Goal: Task Accomplishment & Management: Use online tool/utility

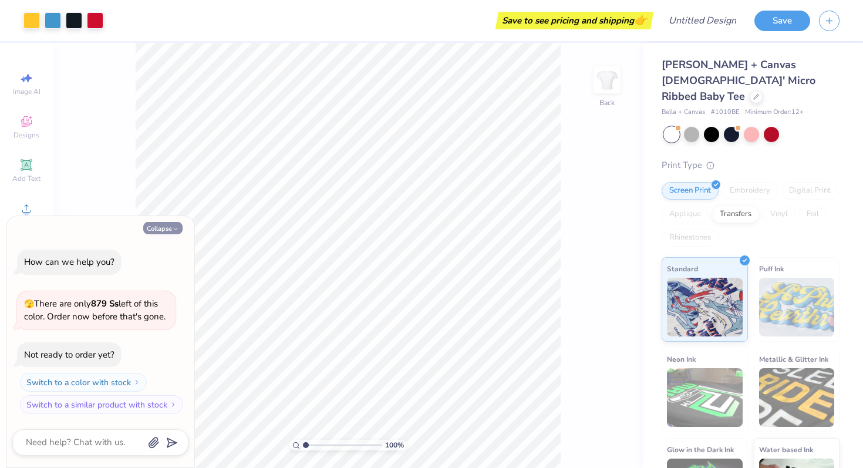
click at [174, 230] on icon "button" at bounding box center [175, 228] width 7 height 7
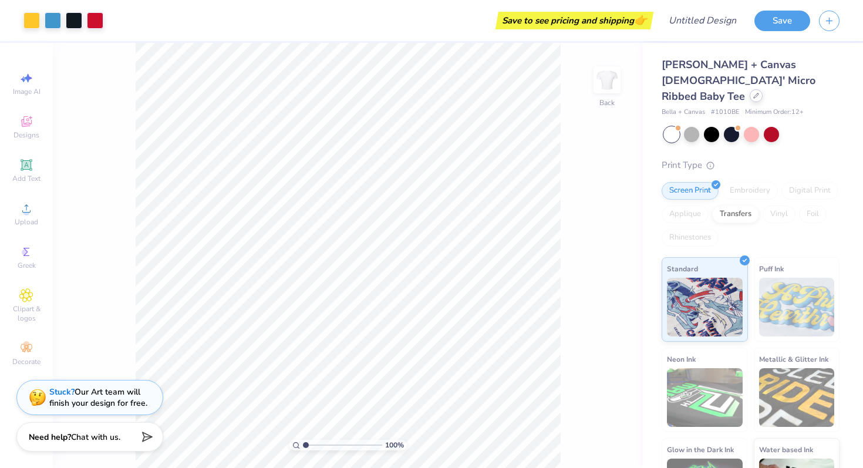
click at [753, 93] on icon at bounding box center [756, 96] width 6 height 6
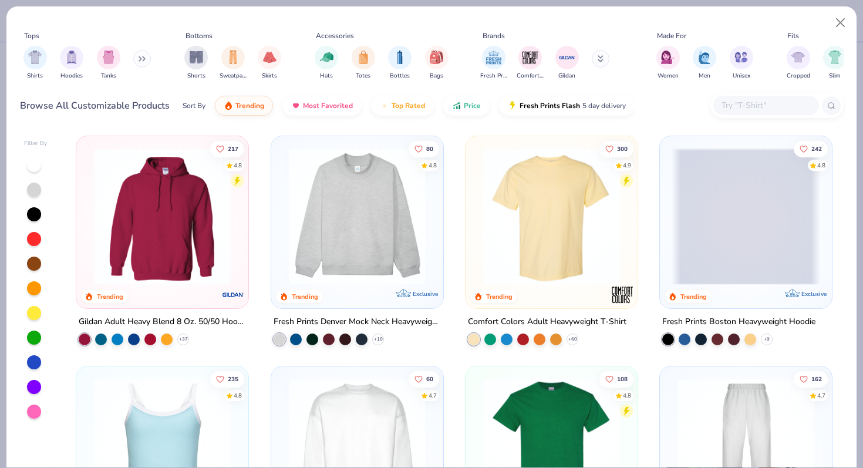
click at [746, 101] on input "text" at bounding box center [766, 106] width 90 height 14
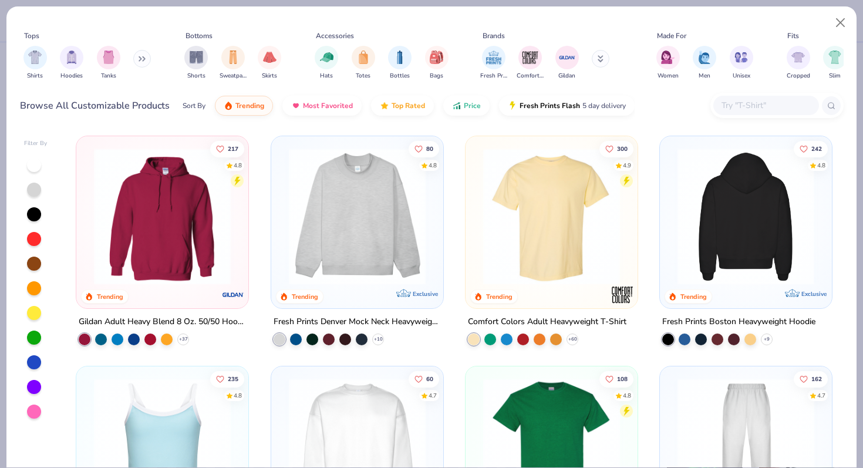
click at [747, 221] on img at bounding box center [746, 216] width 149 height 137
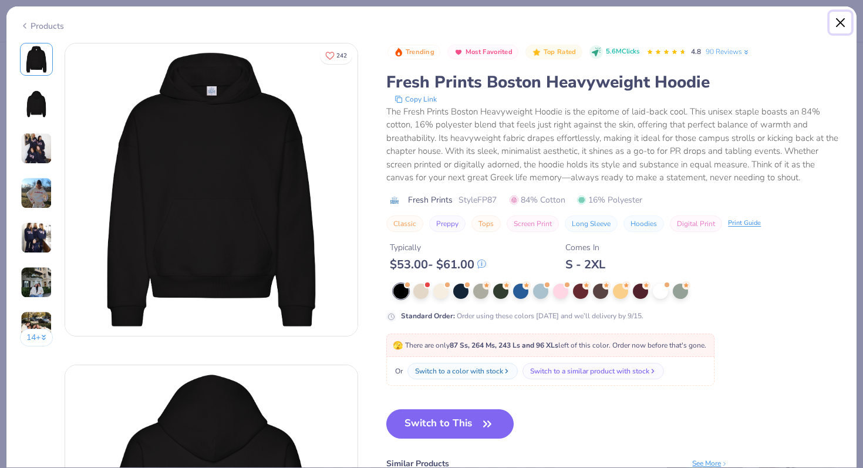
click at [837, 25] on button "Close" at bounding box center [841, 23] width 22 height 22
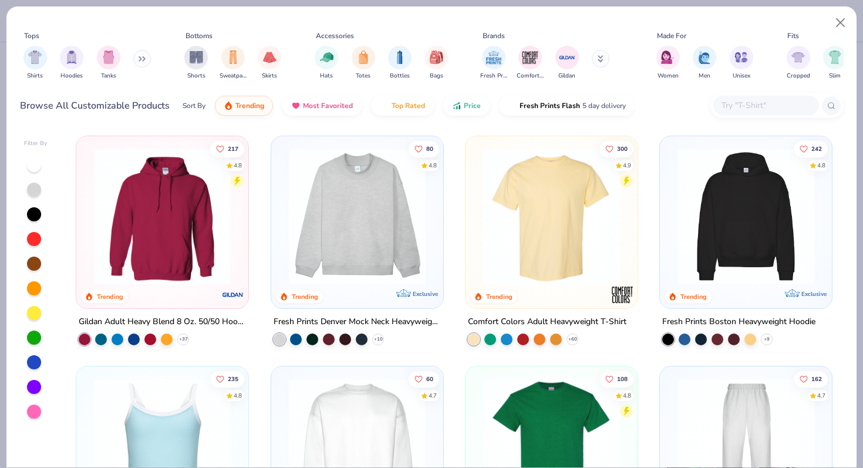
click at [389, 206] on img at bounding box center [357, 216] width 149 height 137
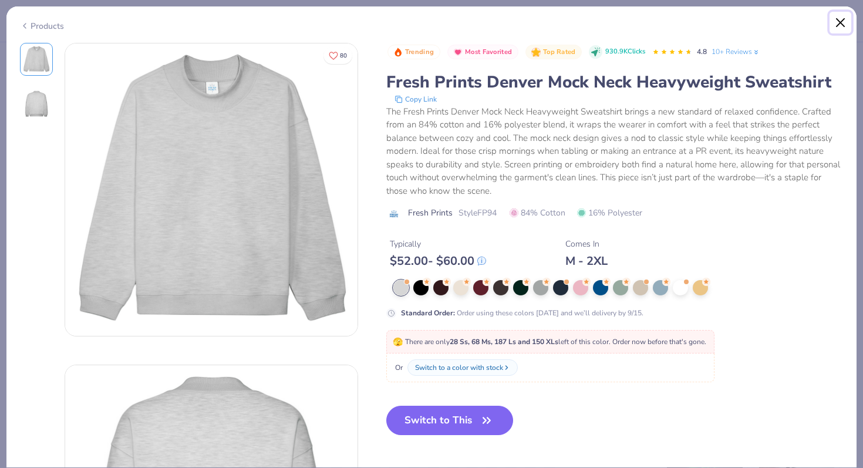
click at [843, 18] on button "Close" at bounding box center [841, 23] width 22 height 22
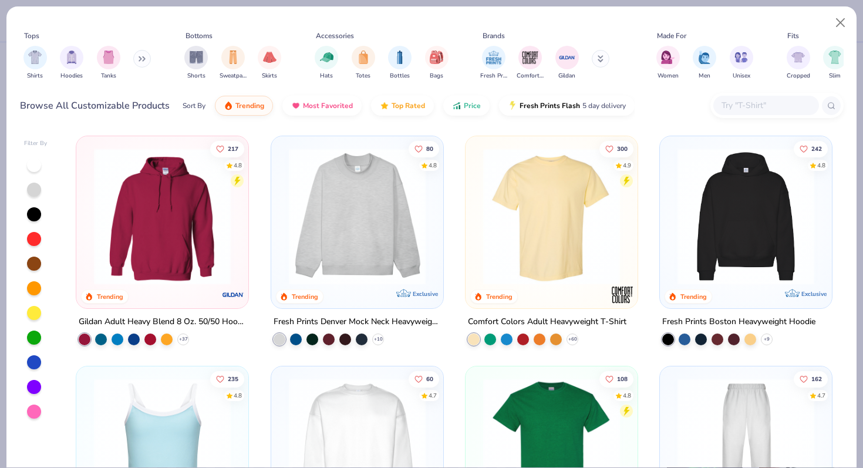
click at [783, 213] on img at bounding box center [746, 216] width 149 height 137
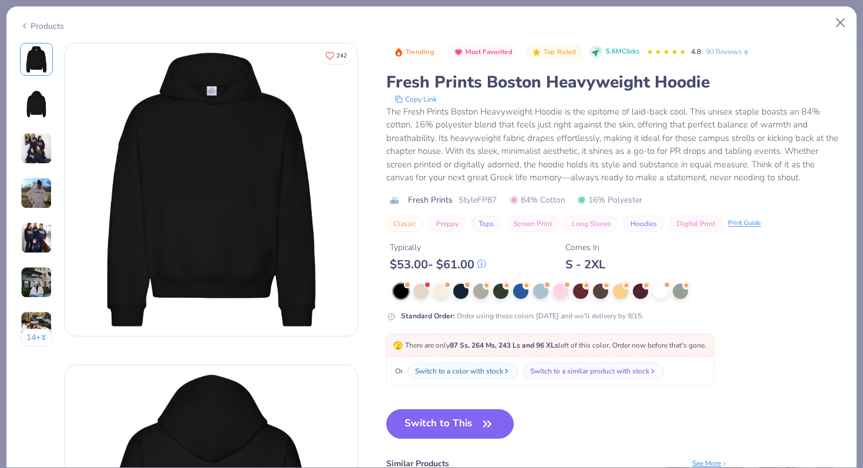
click at [438, 425] on button "Switch to This" at bounding box center [449, 423] width 127 height 29
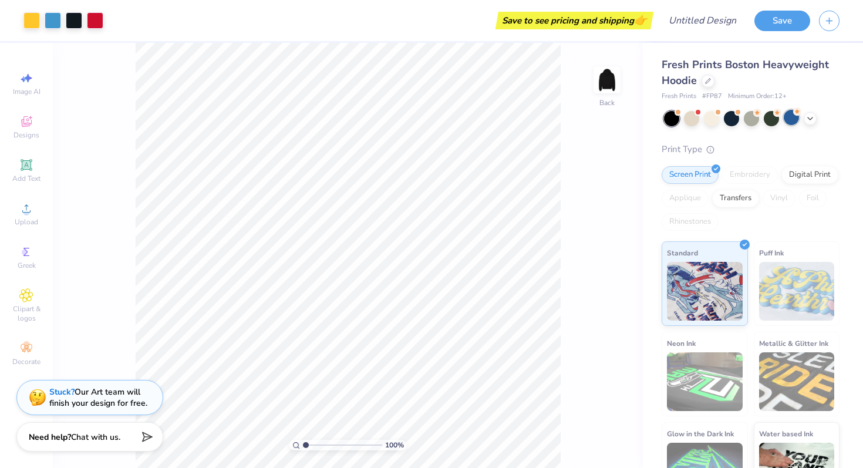
click at [792, 116] on div at bounding box center [791, 117] width 15 height 15
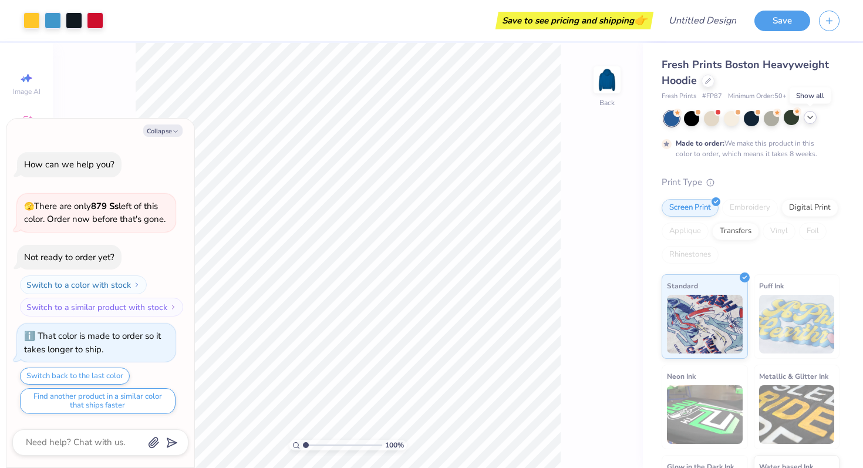
click at [809, 119] on icon at bounding box center [810, 117] width 9 height 9
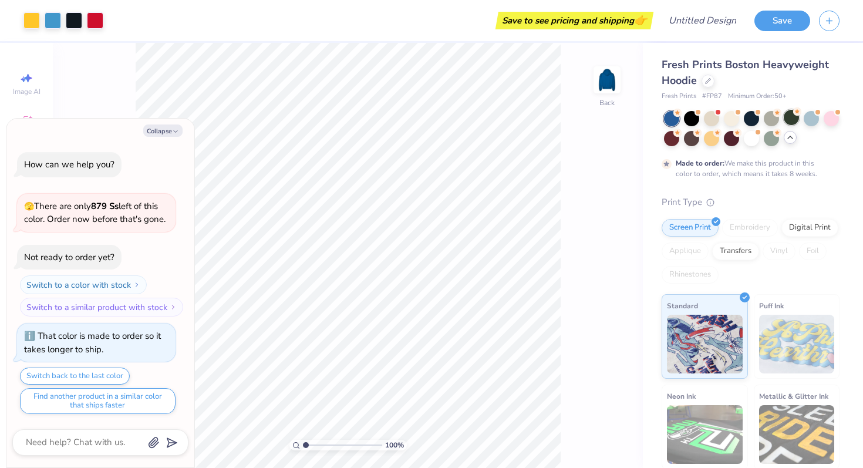
click at [792, 123] on div at bounding box center [791, 117] width 15 height 15
click at [807, 123] on div at bounding box center [811, 117] width 15 height 15
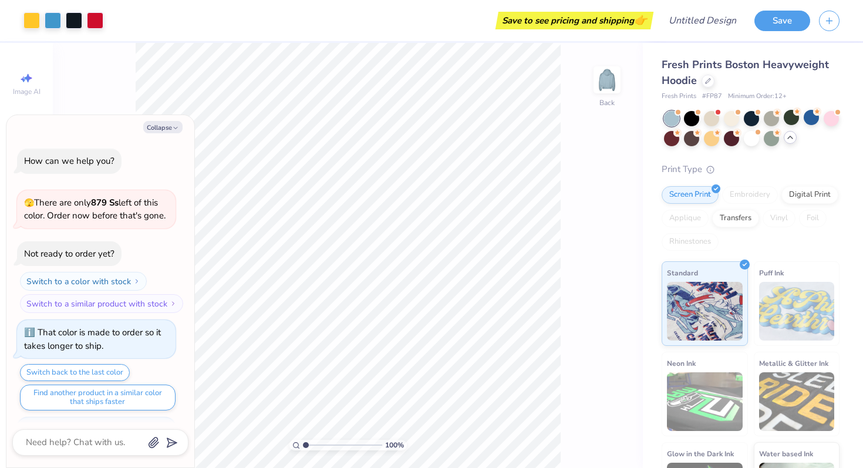
scroll to position [207, 0]
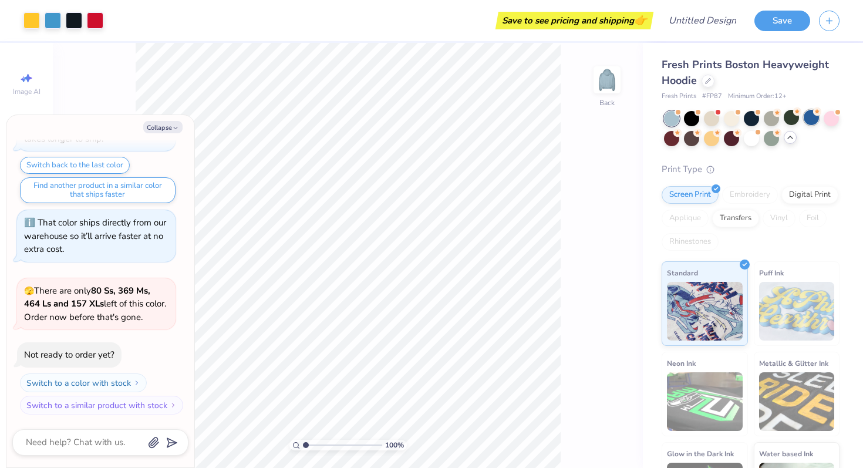
click at [809, 125] on div at bounding box center [811, 117] width 15 height 15
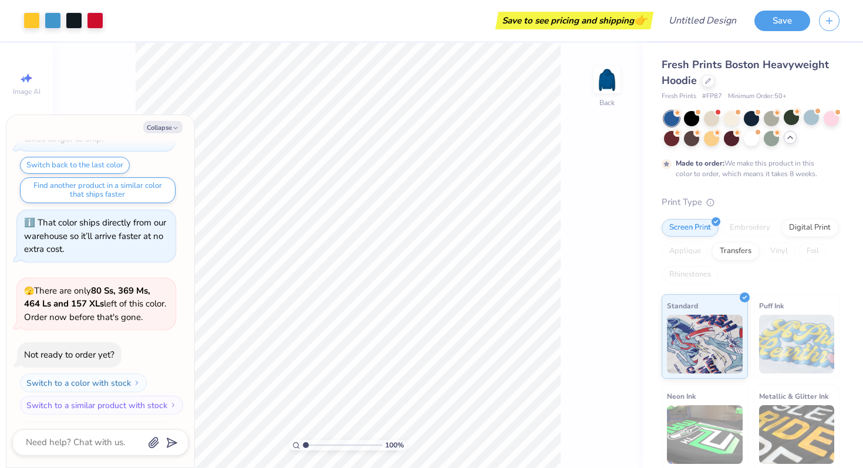
scroll to position [305, 0]
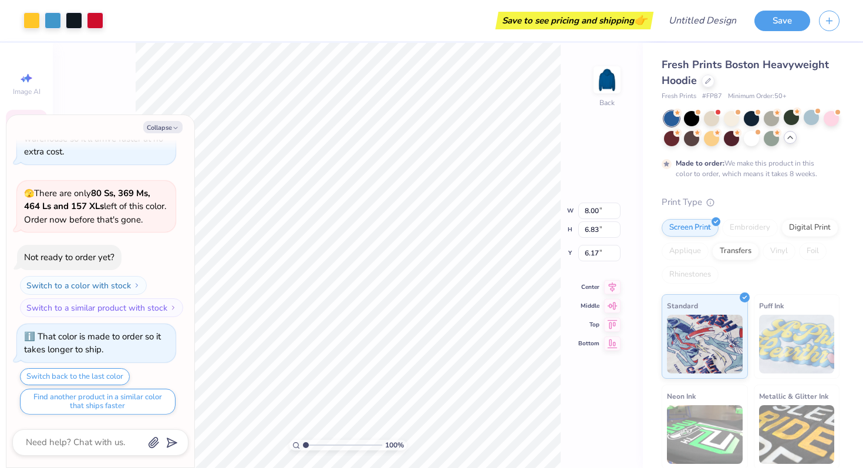
type textarea "x"
type input "4.13"
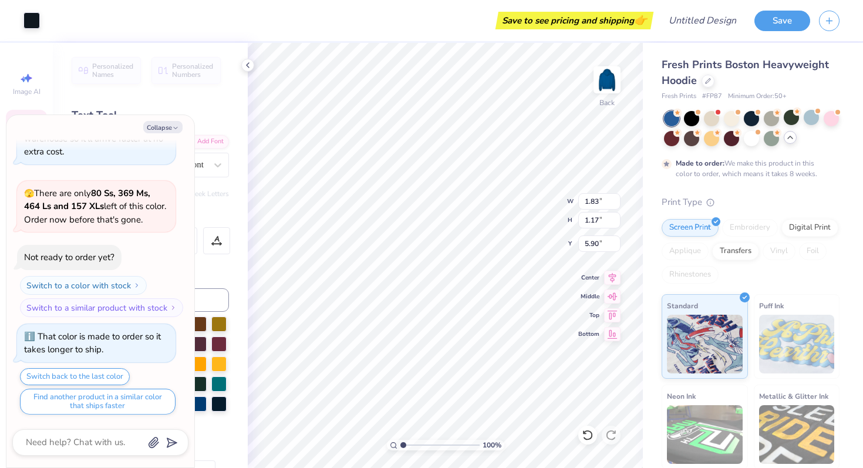
type textarea "x"
type input "5.58"
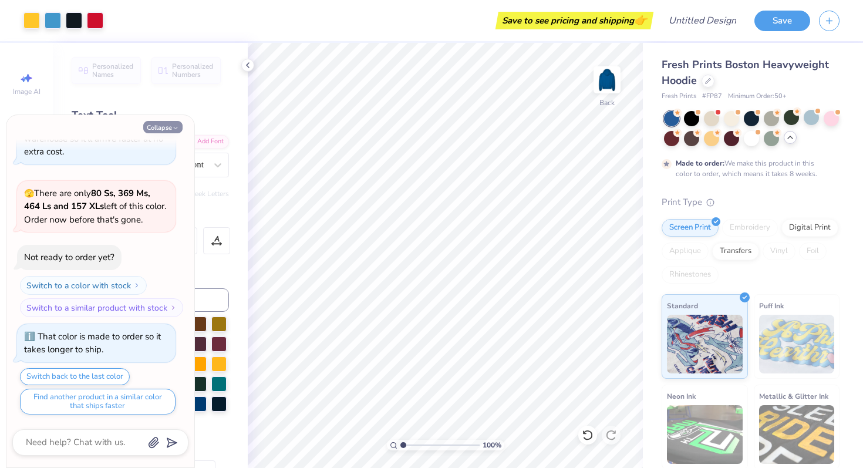
click at [166, 125] on button "Collapse" at bounding box center [162, 127] width 39 height 12
type textarea "x"
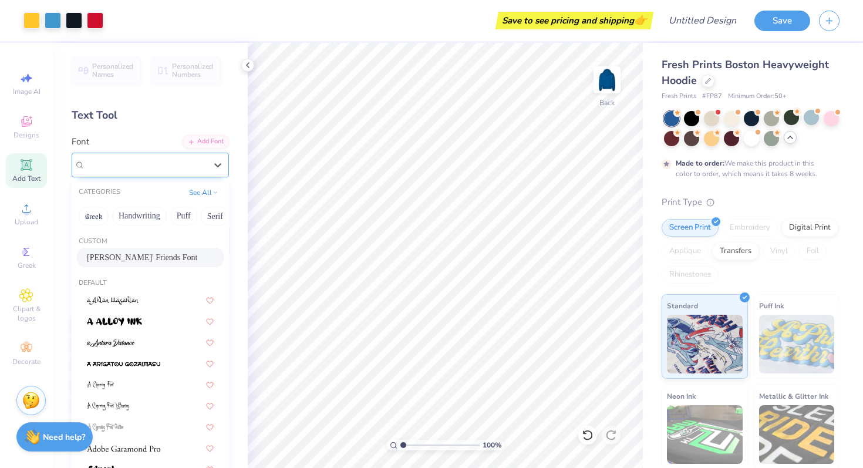
click at [143, 160] on div "[PERSON_NAME]' Friends Font" at bounding box center [145, 165] width 123 height 18
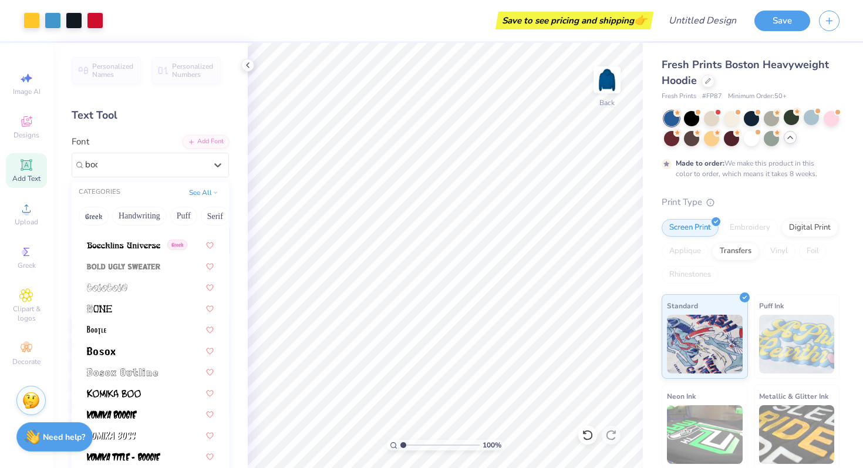
scroll to position [0, 0]
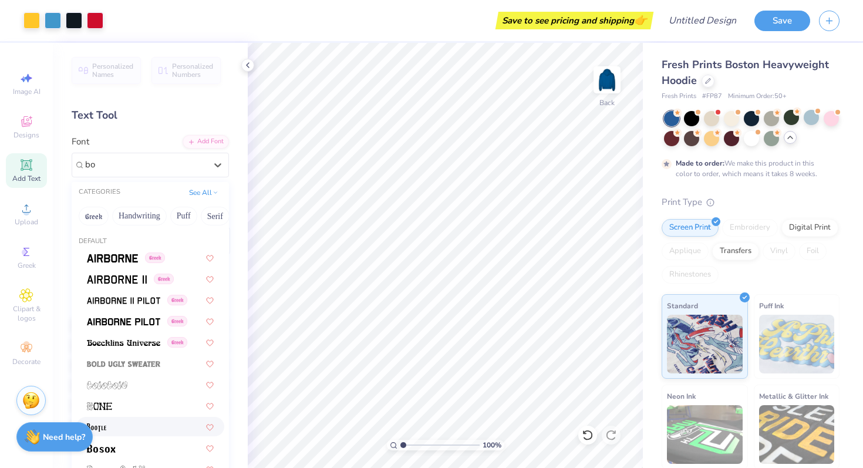
type input "b"
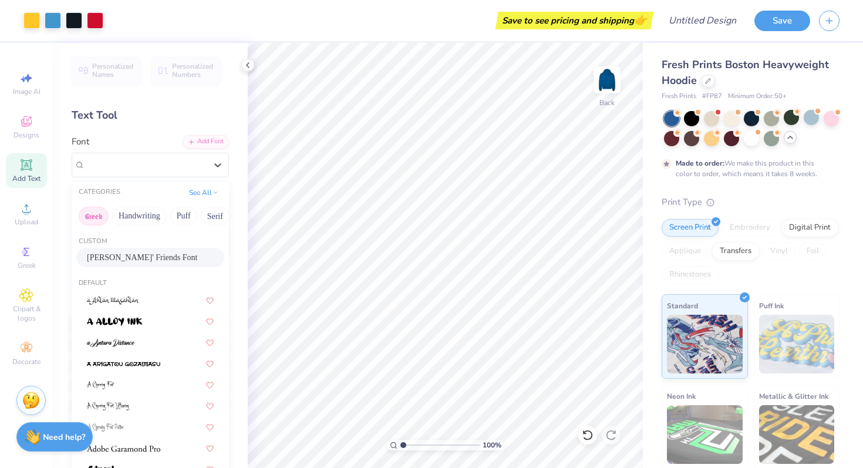
click at [93, 214] on button "Greek" at bounding box center [94, 216] width 30 height 19
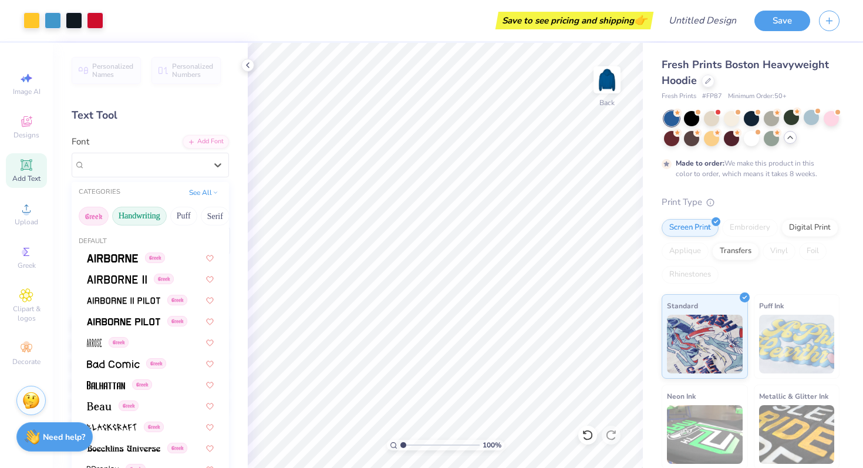
click at [153, 214] on button "Handwriting" at bounding box center [139, 216] width 55 height 19
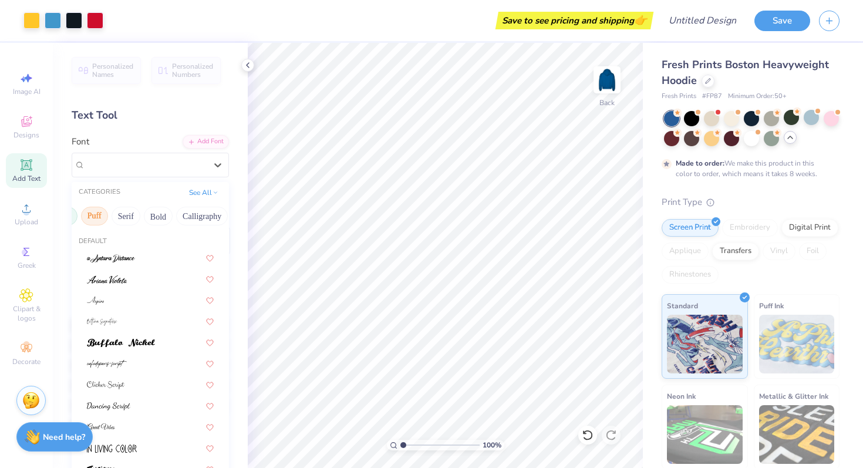
scroll to position [0, 97]
click at [120, 214] on button "Serif" at bounding box center [117, 216] width 29 height 19
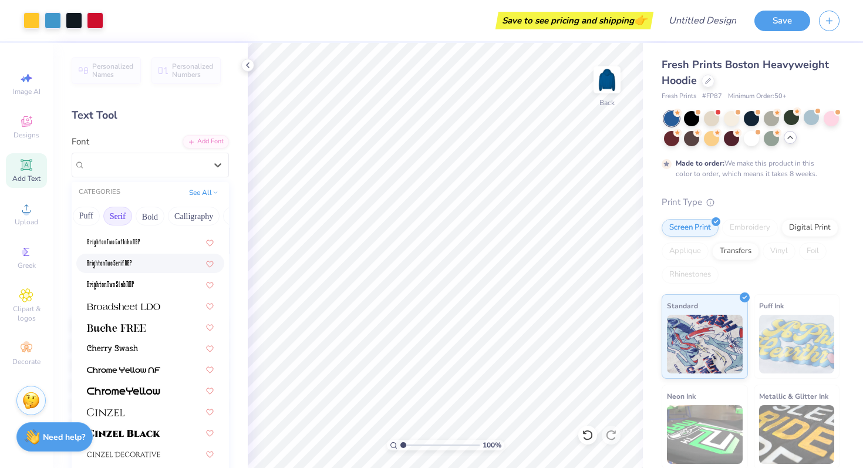
scroll to position [58, 0]
click at [141, 322] on span at bounding box center [116, 326] width 59 height 12
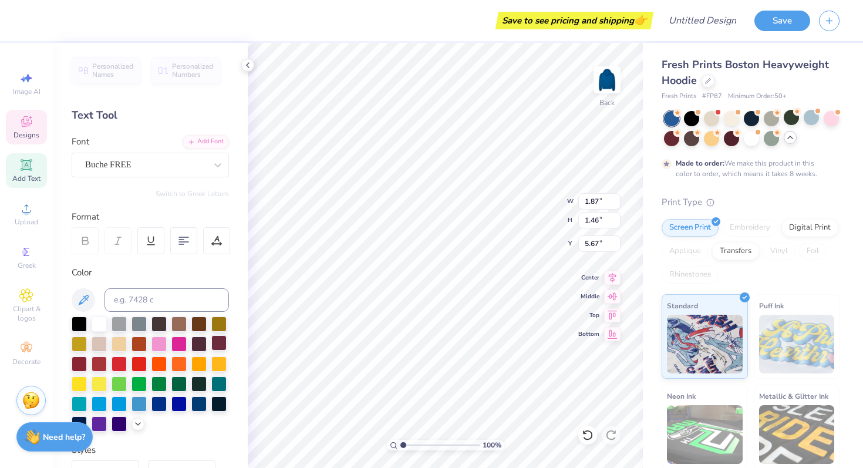
type input "1.67"
type input "2.12"
type input "4.60"
type input "4.72"
type input "1.39"
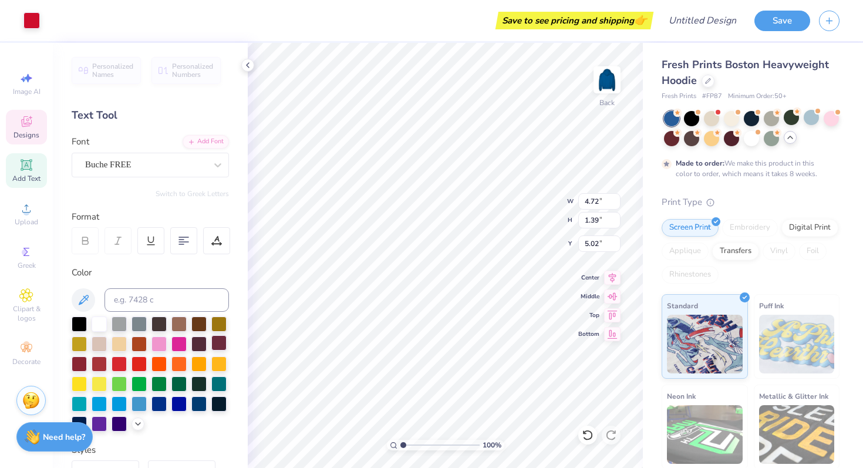
type input "5.01"
type input "7.12"
type input "8.76"
type input "4.07"
type input "3.00"
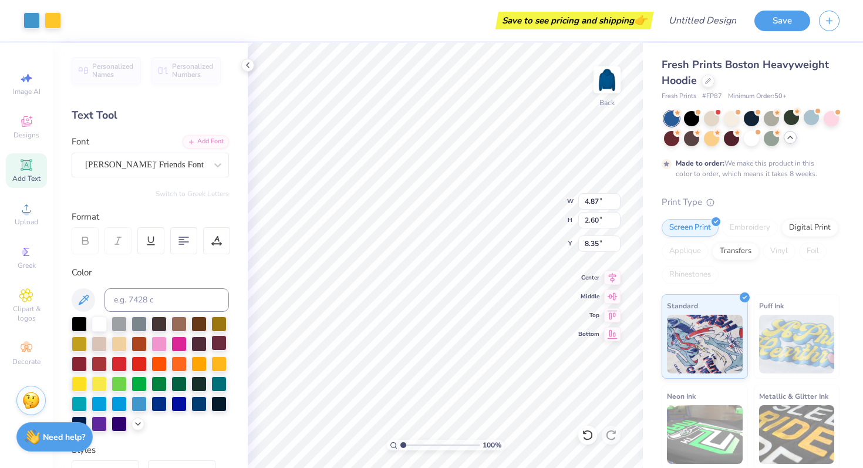
type input "9.57"
type input "4.11"
type input "6.75"
type input "4.63"
type input "7.38"
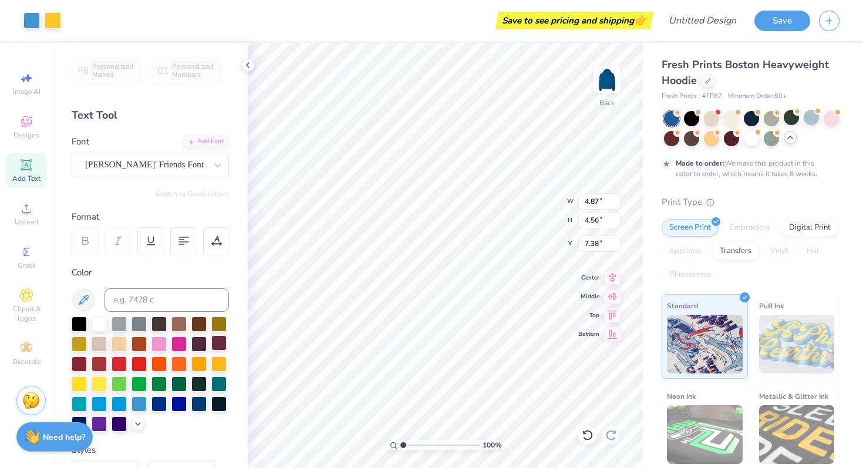
type input "3.61"
type input "3.84"
type input "4.14"
type input "3.54"
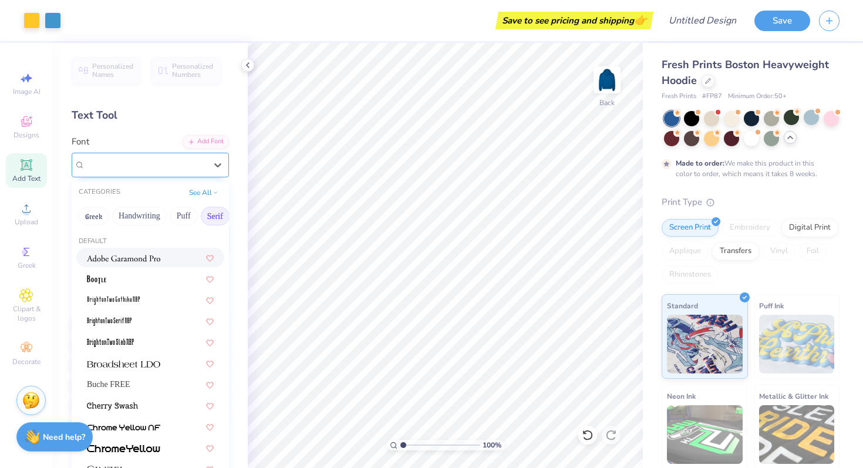
click at [143, 174] on div "[PERSON_NAME]' Friends Font" at bounding box center [150, 165] width 157 height 25
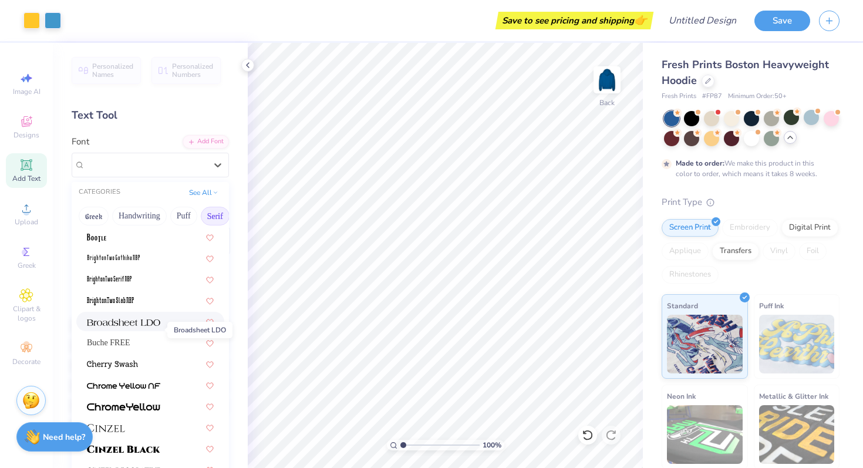
scroll to position [48, 0]
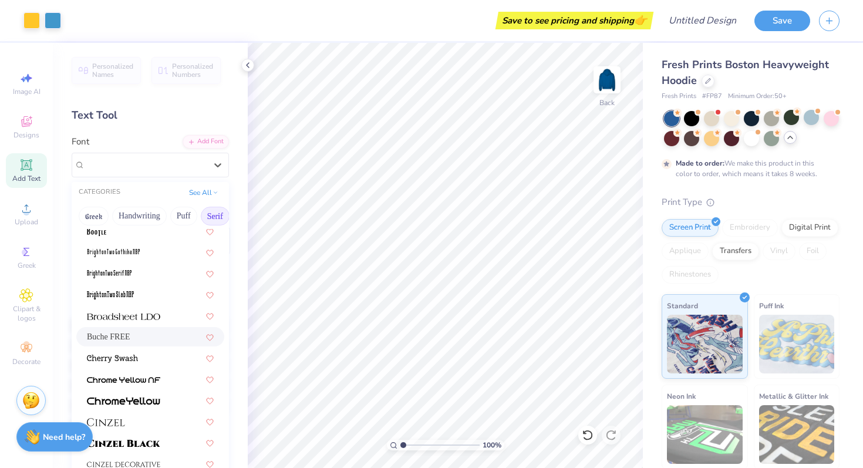
click at [142, 336] on div "Buche FREE" at bounding box center [150, 337] width 127 height 12
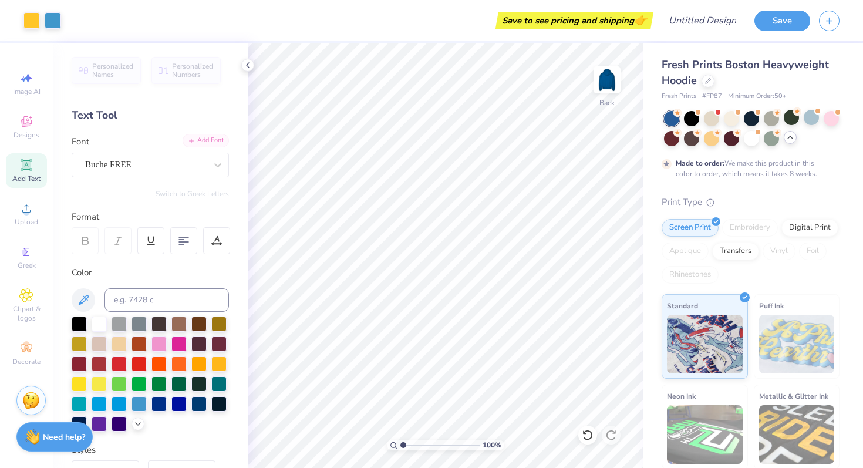
click at [212, 143] on div "Add Font" at bounding box center [206, 141] width 46 height 14
click at [78, 324] on div at bounding box center [79, 322] width 15 height 15
type input "7.59"
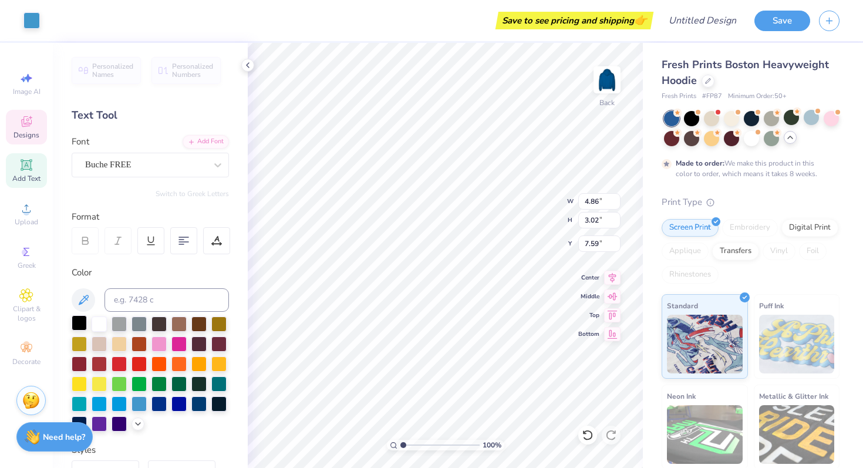
click at [81, 323] on div at bounding box center [79, 322] width 15 height 15
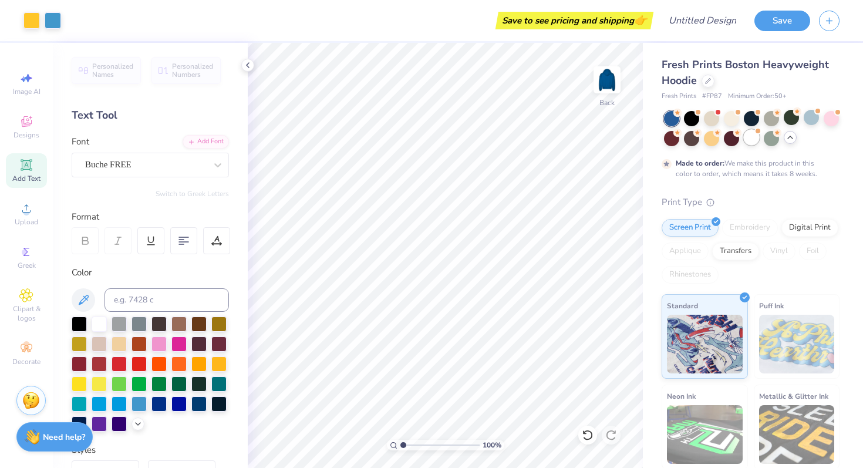
click at [752, 140] on div at bounding box center [751, 137] width 15 height 15
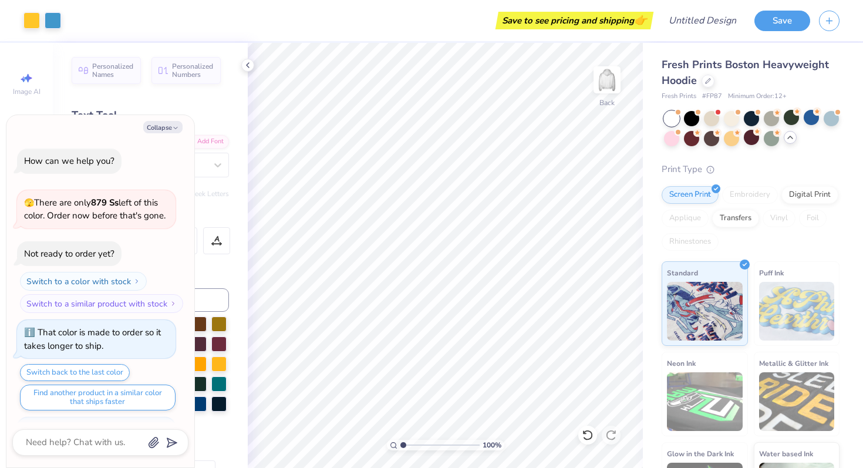
scroll to position [516, 0]
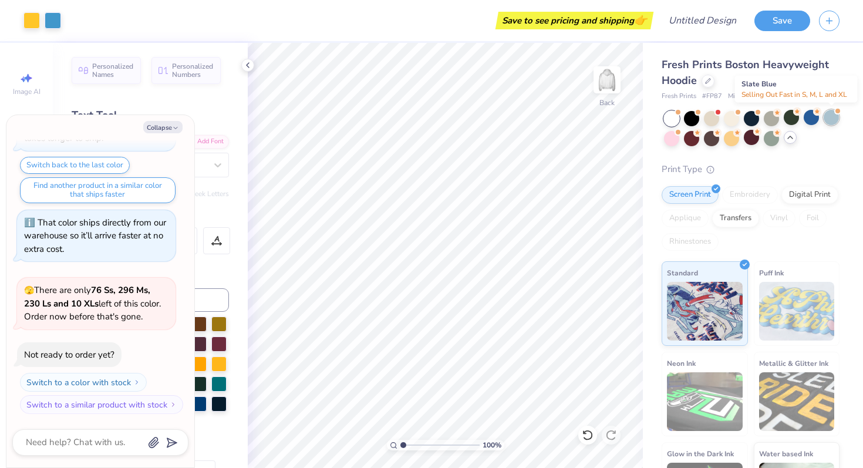
click at [834, 120] on div at bounding box center [831, 117] width 15 height 15
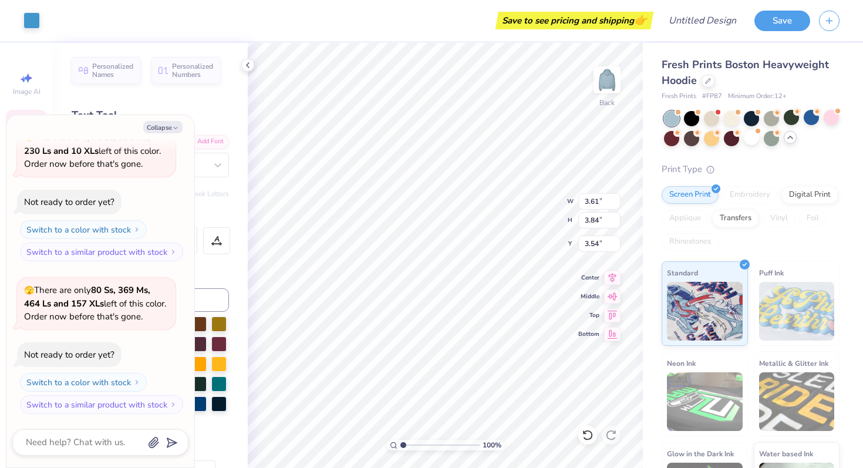
type textarea "x"
type input "3.75"
click at [164, 127] on button "Collapse" at bounding box center [162, 127] width 39 height 12
type textarea "x"
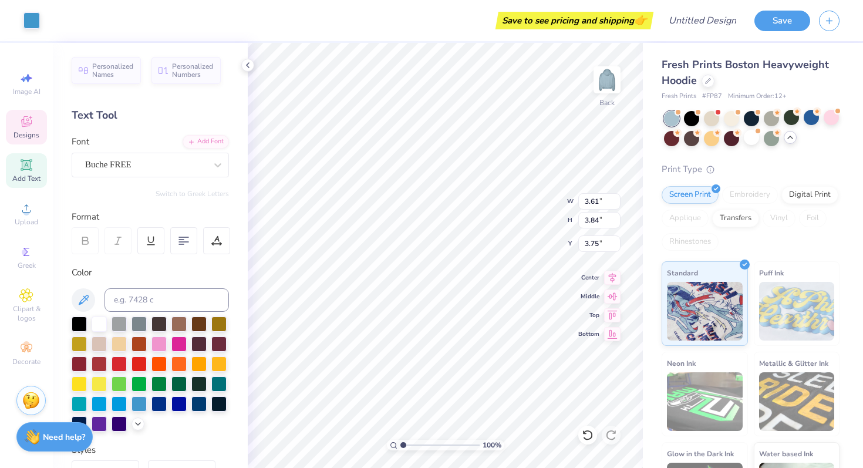
click at [33, 120] on div "Designs" at bounding box center [26, 127] width 41 height 35
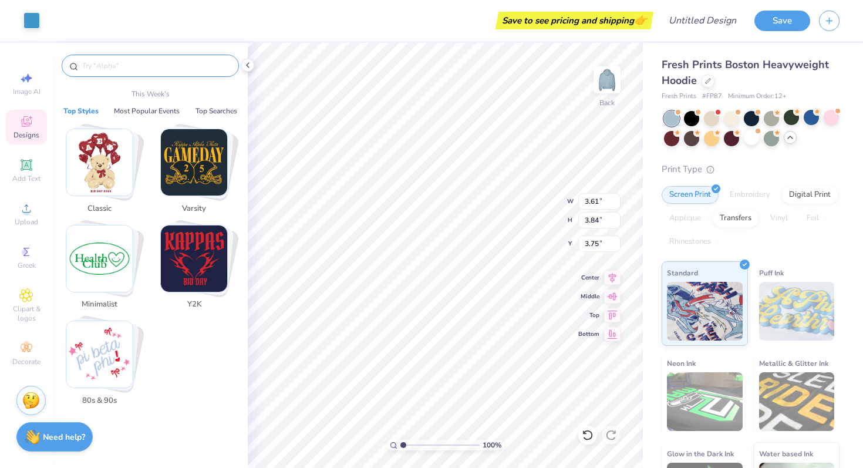
click at [140, 66] on input "text" at bounding box center [156, 66] width 150 height 12
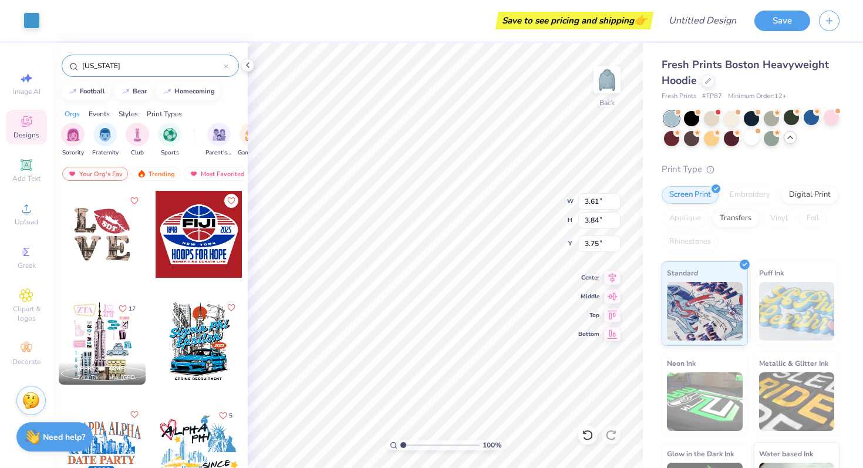
type input "[US_STATE]"
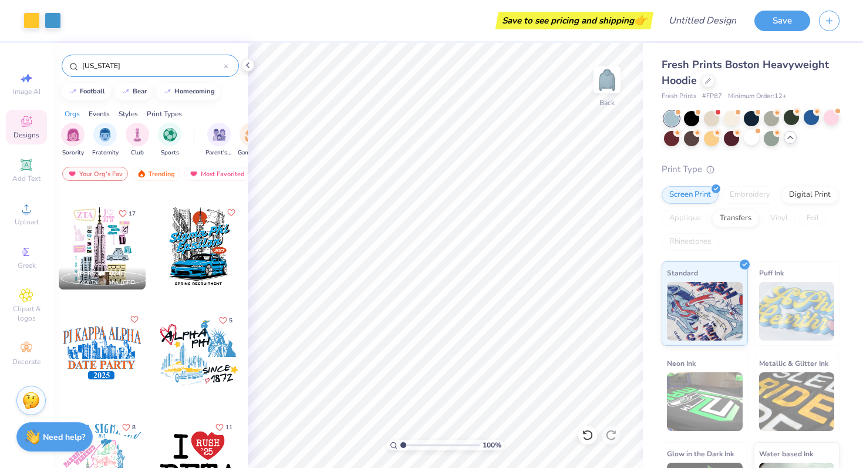
scroll to position [106, 0]
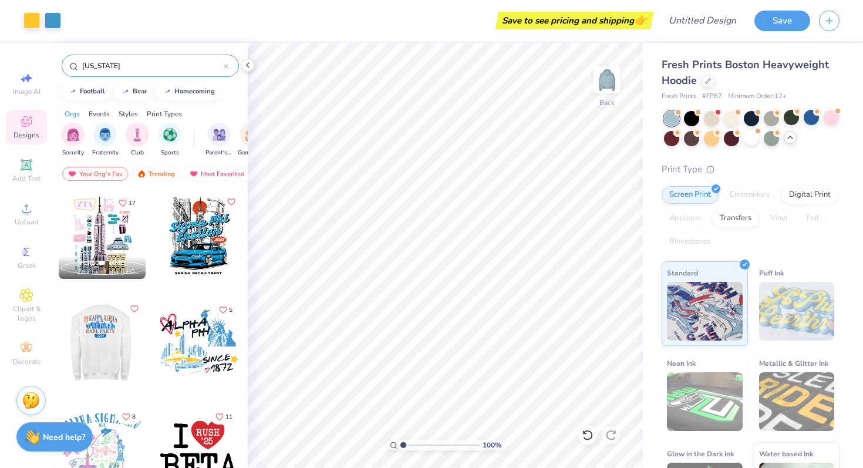
click at [59, 339] on div at bounding box center [15, 342] width 87 height 87
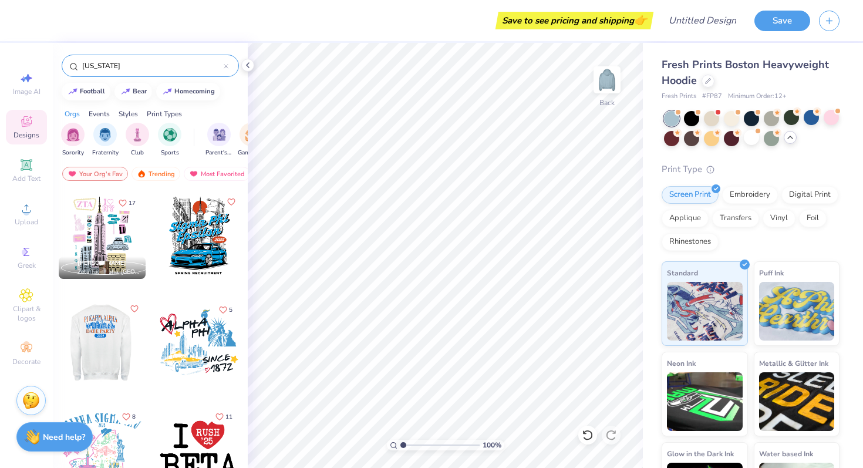
click at [99, 338] on div at bounding box center [101, 342] width 87 height 87
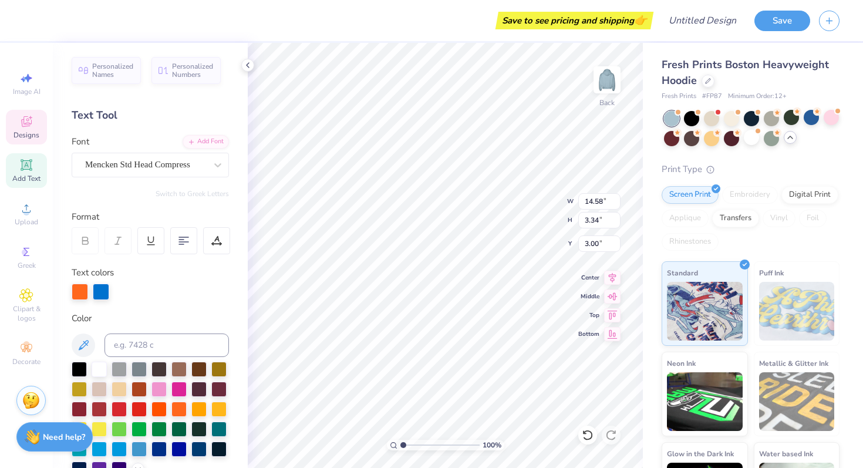
scroll to position [0, 0]
type textarea "P"
type input "12.59"
type input "1.54"
type input "9.44"
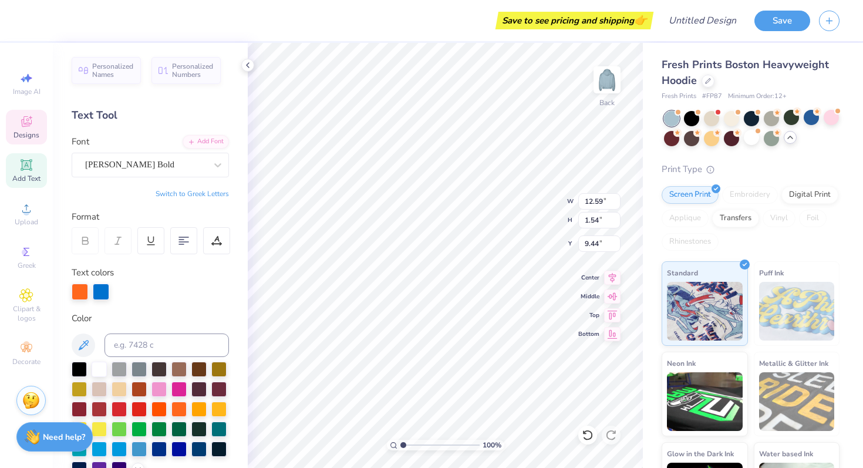
type textarea "D"
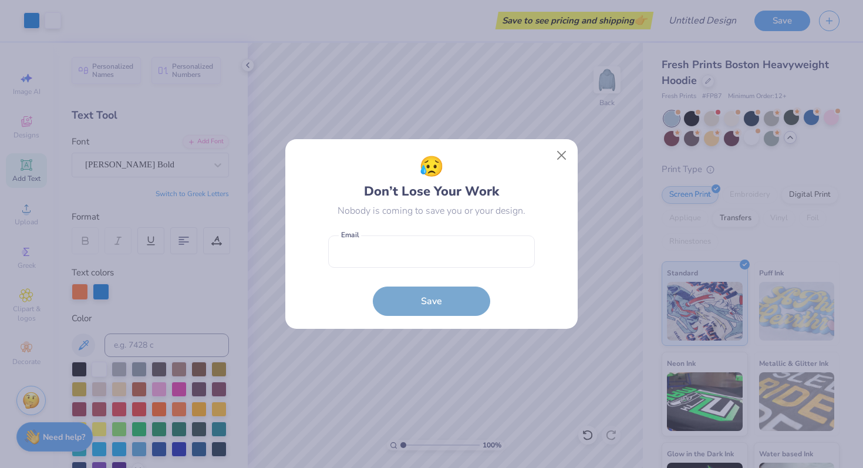
click at [452, 274] on form "Email is a required field Email Save" at bounding box center [431, 273] width 207 height 86
click at [560, 155] on button "Close" at bounding box center [562, 155] width 22 height 22
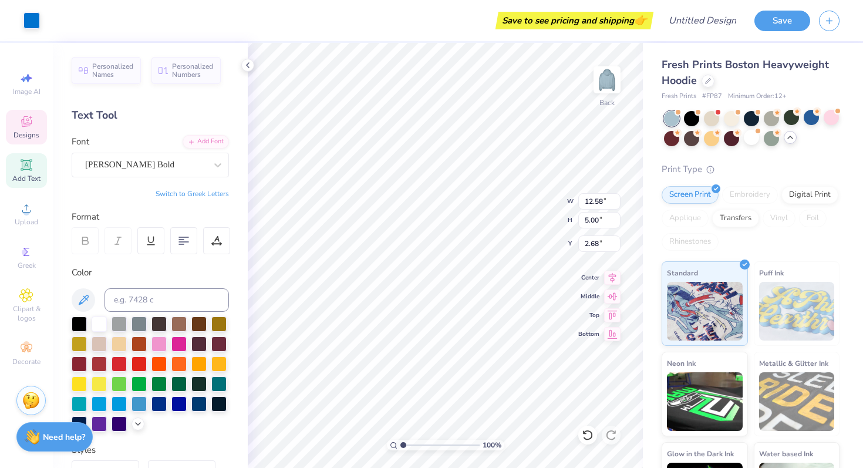
type input "2.68"
type input "8.32"
type input "3.30"
type input "4.37"
type input "10.53"
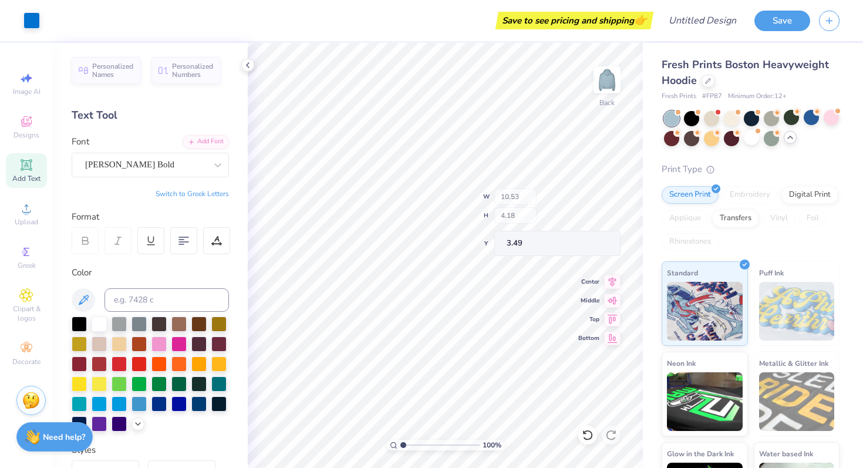
type input "4.18"
type input "3.49"
type input "3.00"
type input "9.68"
type input "3.85"
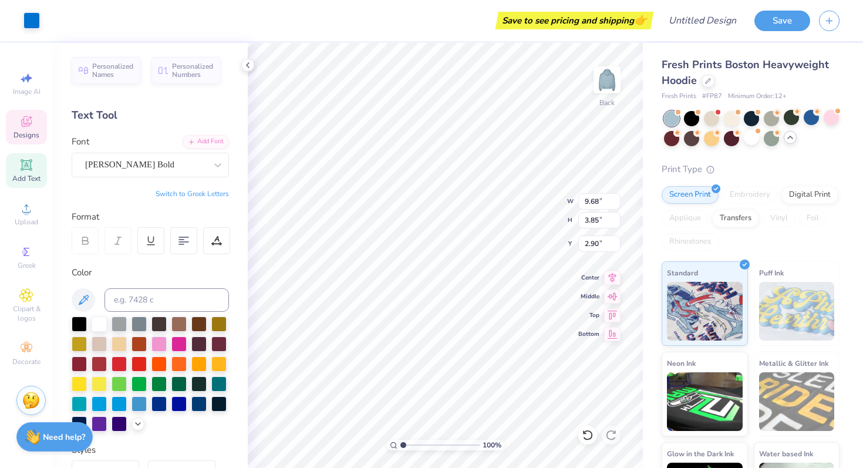
type input "2.90"
click at [202, 136] on div "Add Font" at bounding box center [206, 141] width 46 height 14
click at [198, 143] on div "Add Font" at bounding box center [206, 141] width 46 height 14
click at [21, 174] on span "Add Text" at bounding box center [26, 178] width 28 height 9
type input "6.75"
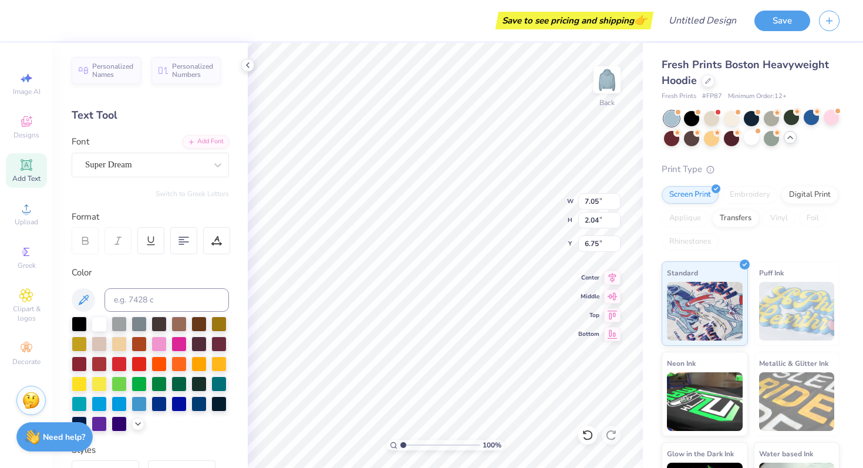
scroll to position [0, 2]
click at [150, 163] on div "Super Dream" at bounding box center [145, 165] width 123 height 18
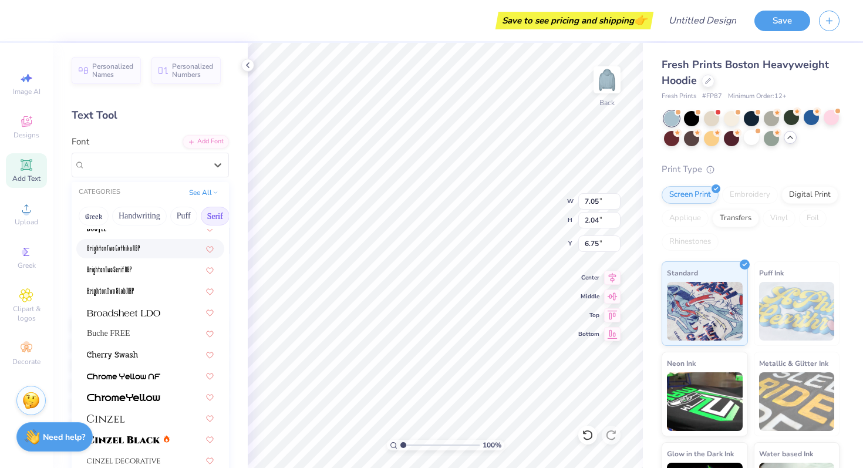
scroll to position [55, 0]
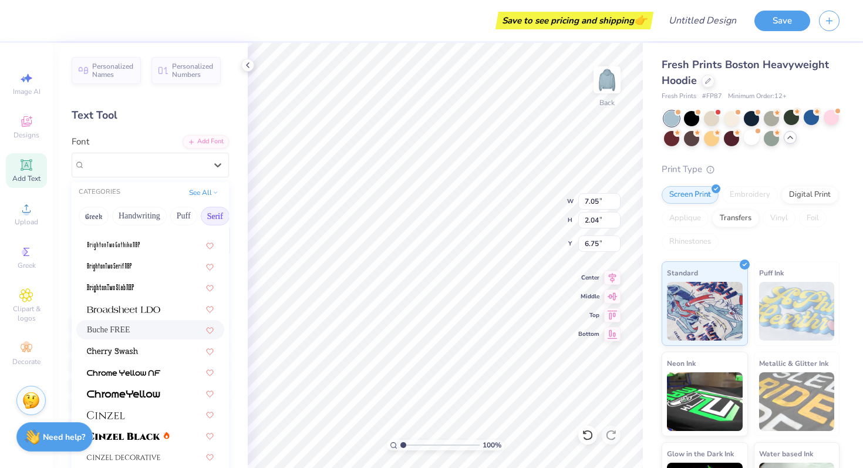
click at [159, 325] on div "Buche FREE" at bounding box center [150, 330] width 127 height 12
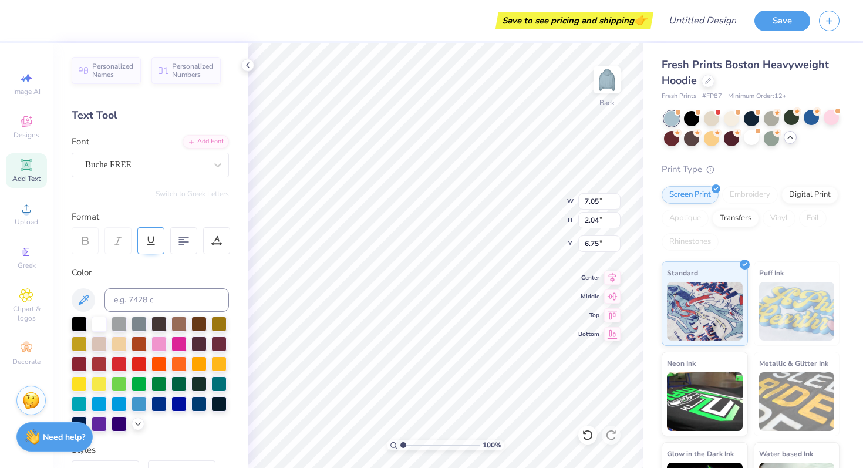
scroll to position [16, 0]
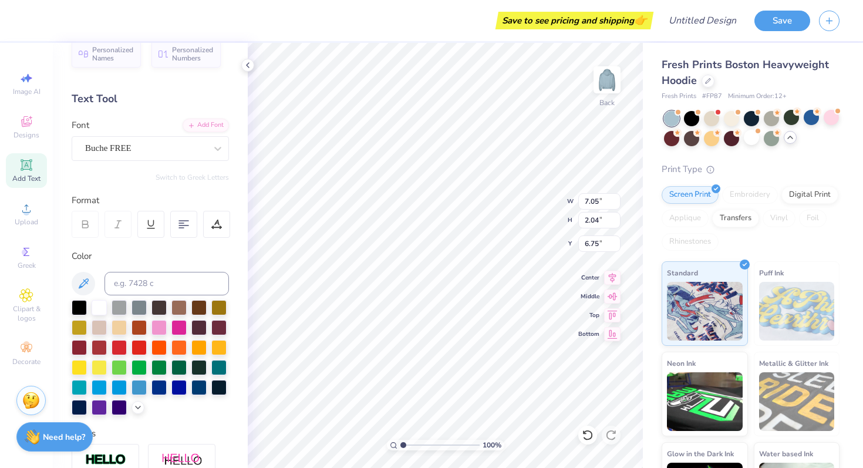
click at [90, 221] on icon at bounding box center [85, 224] width 11 height 11
click at [82, 235] on div at bounding box center [85, 224] width 27 height 27
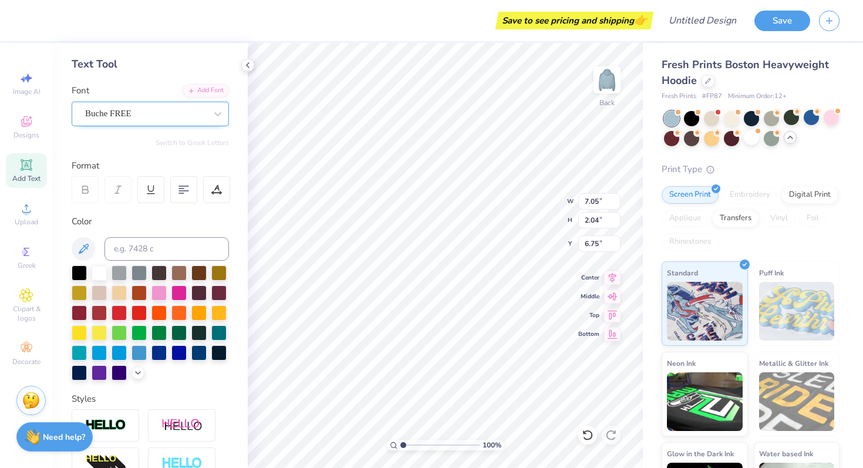
click at [154, 103] on div "Buche FREE" at bounding box center [150, 114] width 157 height 25
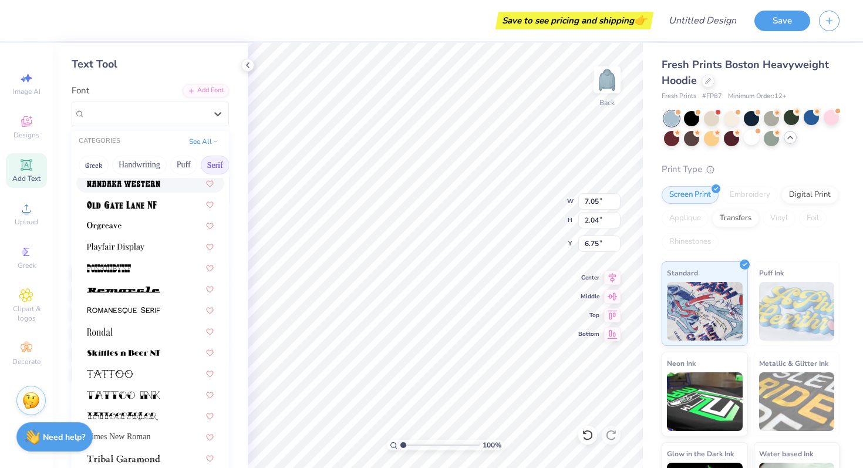
scroll to position [1271, 0]
click at [144, 230] on div at bounding box center [150, 224] width 127 height 12
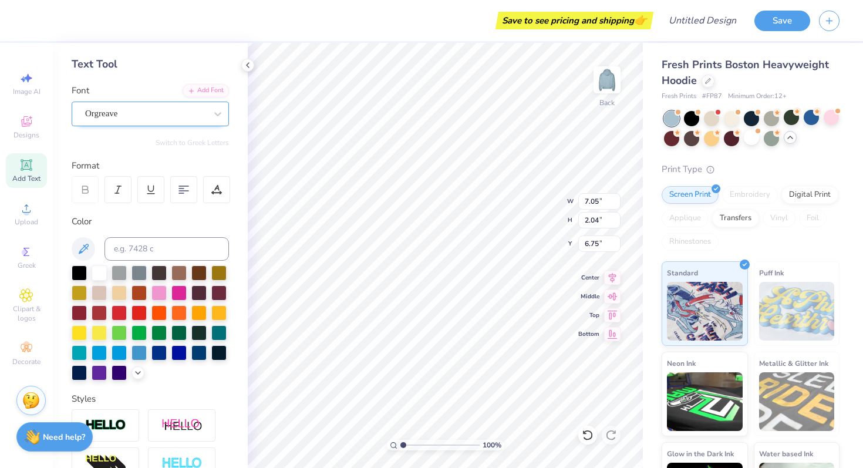
click at [134, 112] on div "Orgreave" at bounding box center [145, 114] width 123 height 18
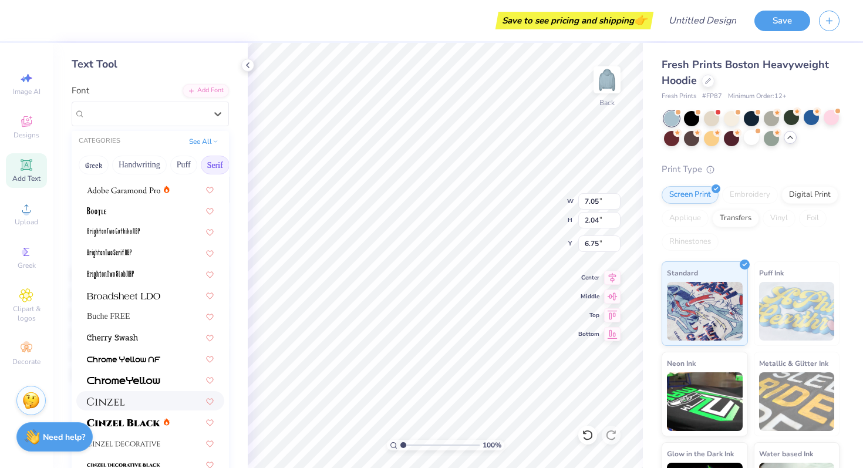
scroll to position [21, 0]
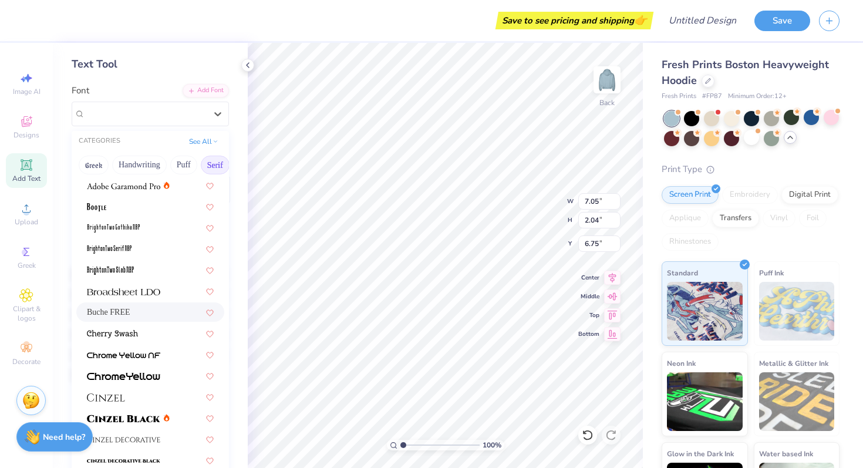
click at [140, 312] on div "Buche FREE" at bounding box center [150, 312] width 127 height 12
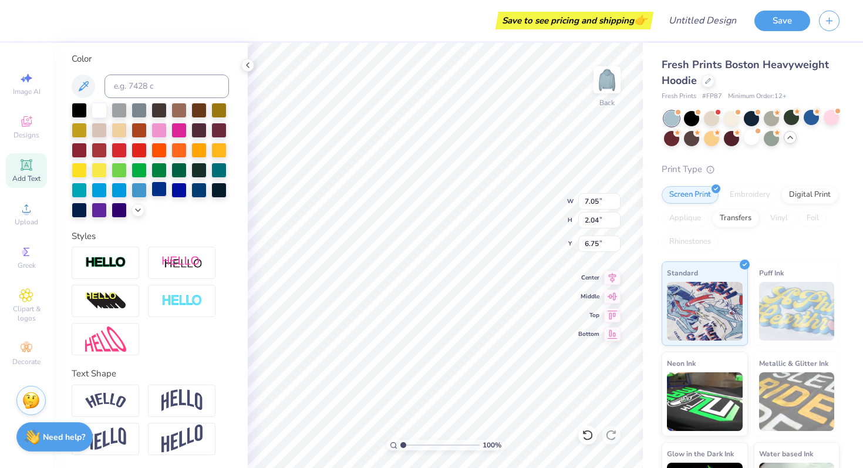
scroll to position [0, 0]
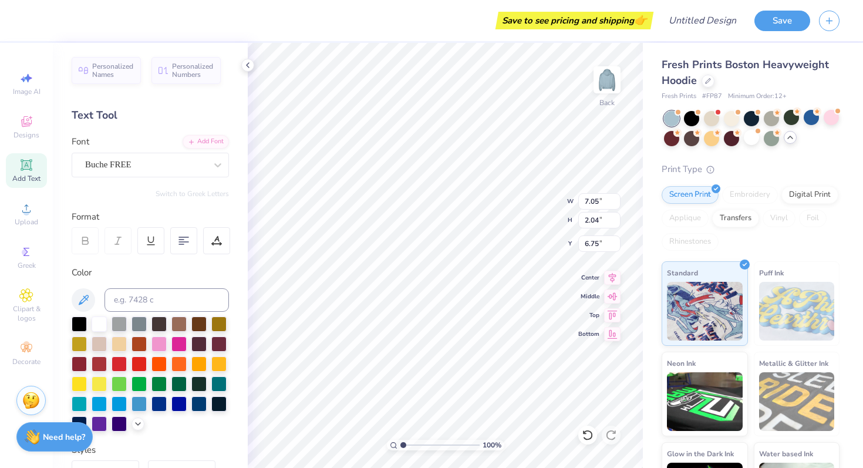
type textarea "All You Can"
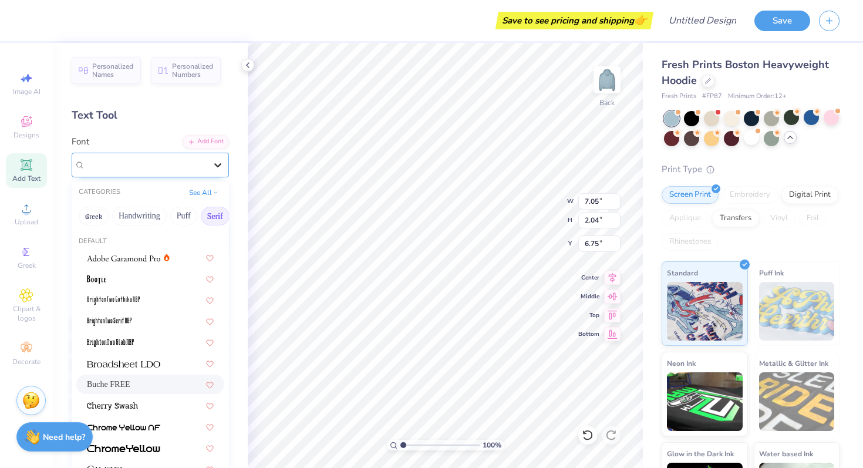
click at [218, 161] on icon at bounding box center [218, 165] width 12 height 12
click at [98, 214] on button "Greek" at bounding box center [94, 216] width 30 height 19
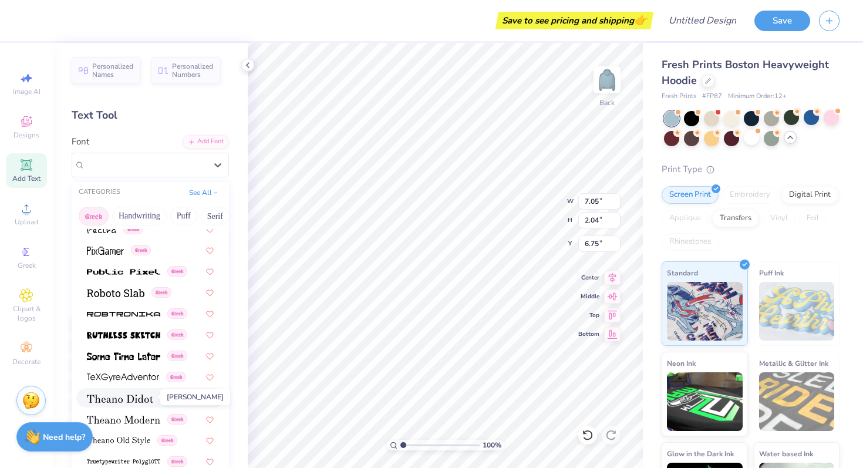
scroll to position [711, 0]
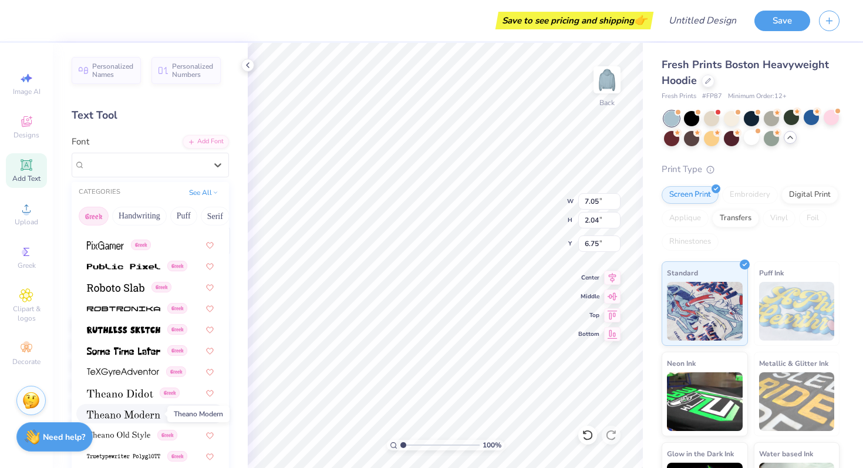
click at [149, 411] on img at bounding box center [123, 414] width 73 height 8
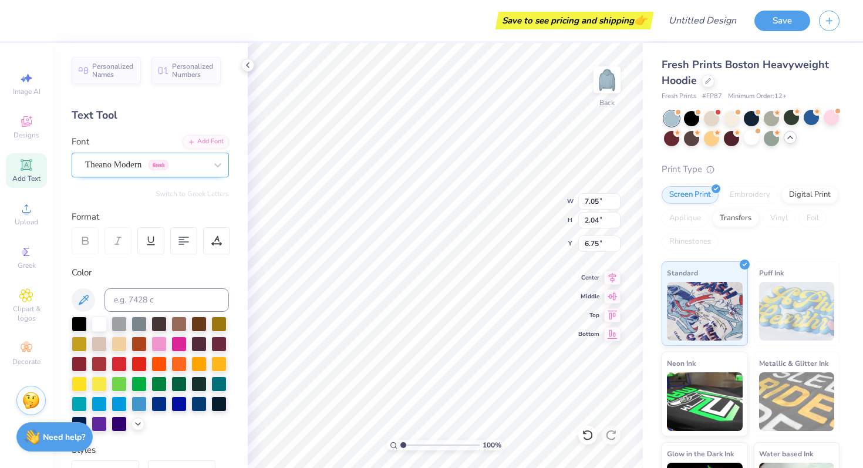
click at [163, 166] on div "Theano Modern Greek" at bounding box center [145, 165] width 123 height 18
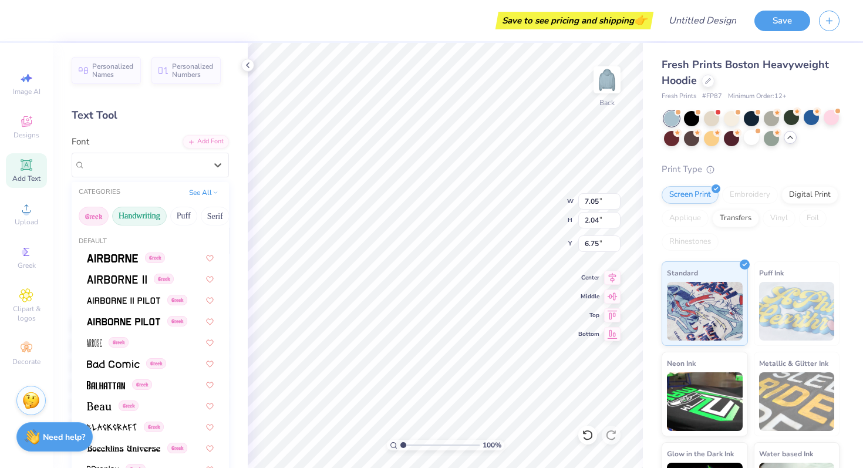
click at [140, 214] on button "Handwriting" at bounding box center [139, 216] width 55 height 19
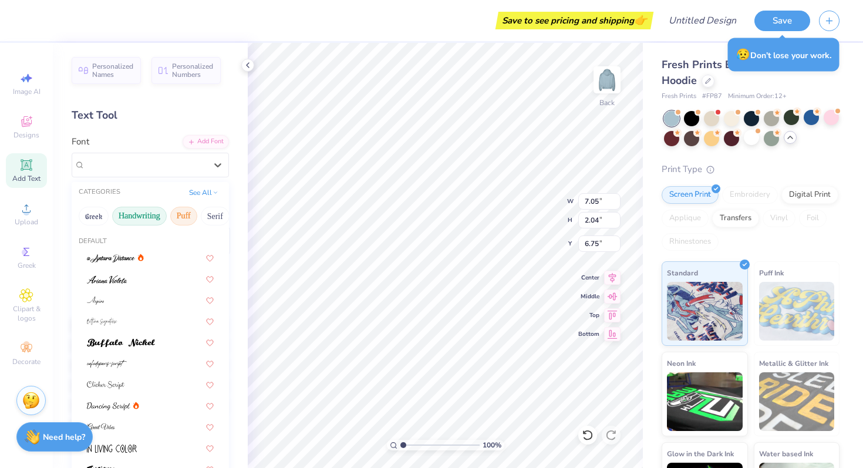
click at [191, 217] on button "Puff" at bounding box center [183, 216] width 27 height 19
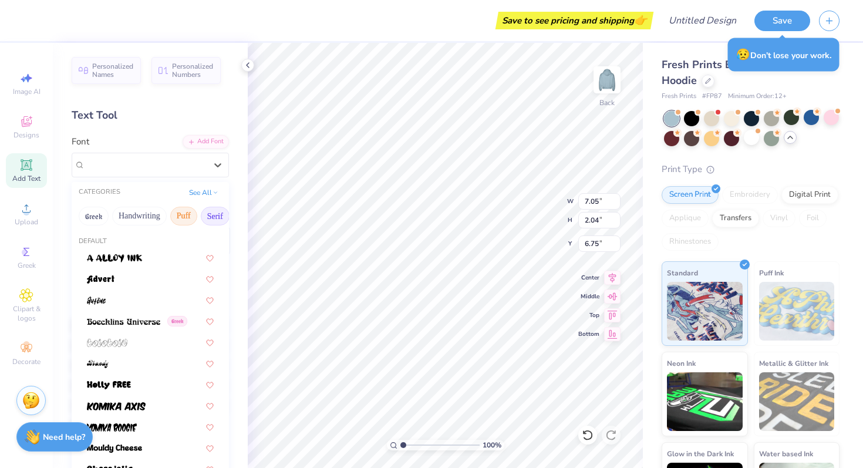
click at [210, 214] on button "Serif" at bounding box center [215, 216] width 29 height 19
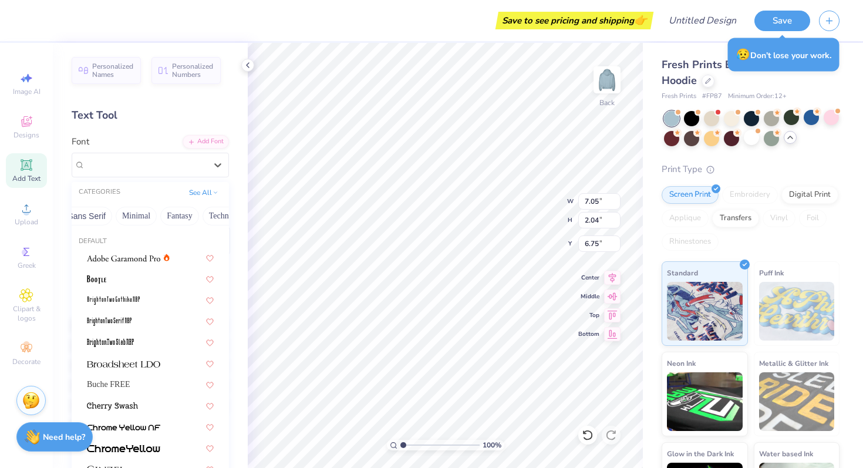
scroll to position [0, 304]
click at [111, 219] on button "Minimal" at bounding box center [126, 216] width 41 height 19
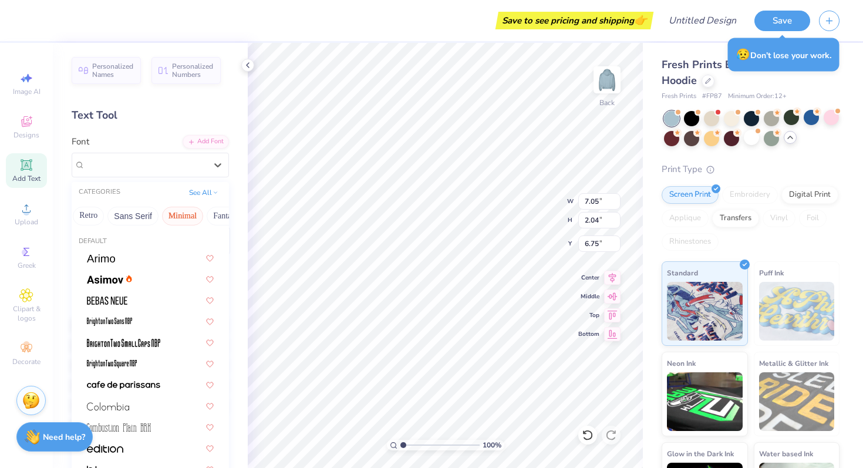
scroll to position [0, 244]
click at [123, 217] on button "Sans Serif" at bounding box center [137, 216] width 51 height 19
click at [89, 214] on button "Retro" at bounding box center [92, 216] width 31 height 19
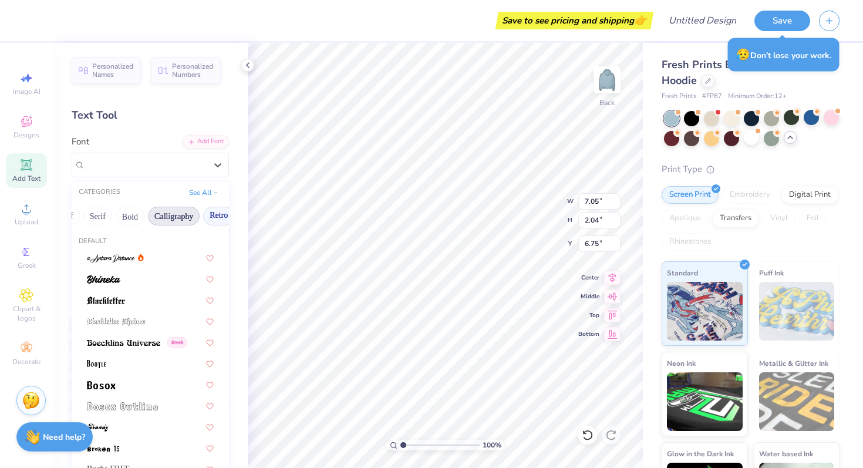
scroll to position [0, 104]
click at [109, 216] on button "Serif" at bounding box center [111, 216] width 29 height 19
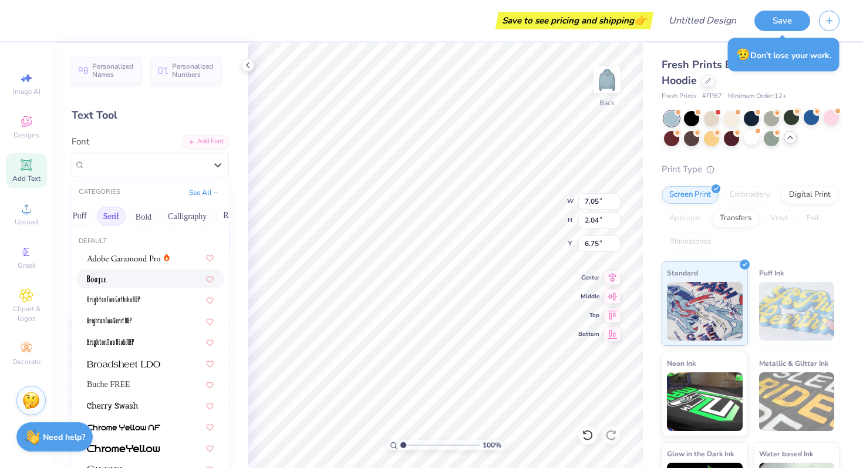
scroll to position [6, 0]
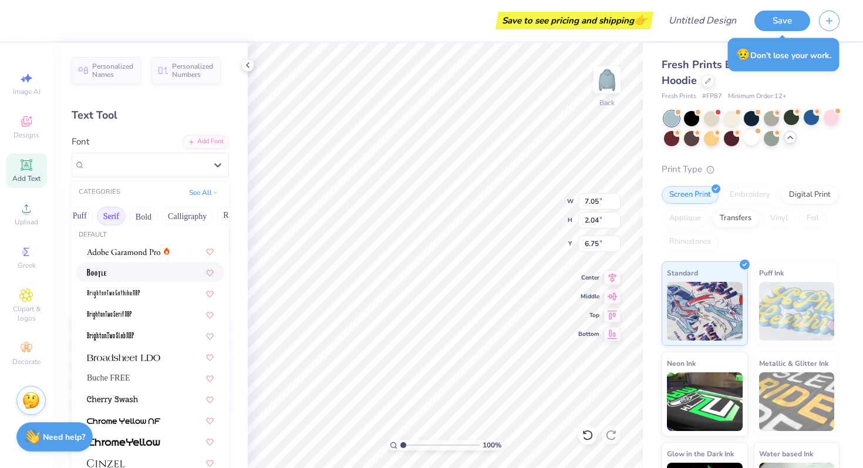
click at [123, 267] on div at bounding box center [150, 272] width 127 height 12
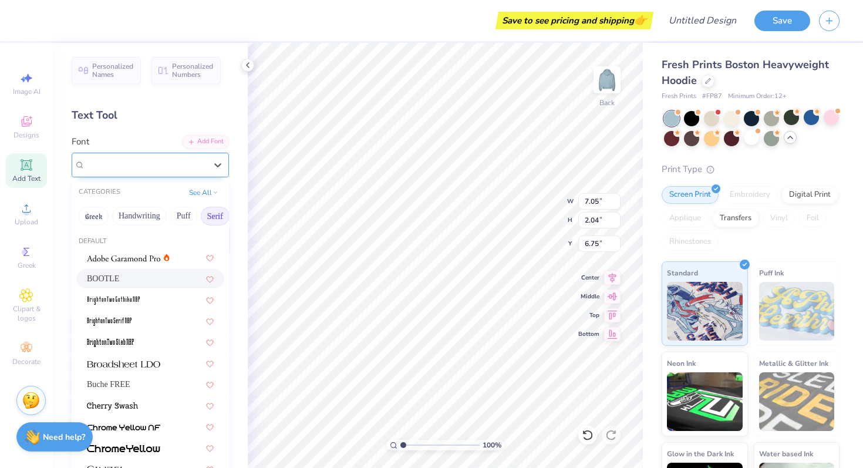
click at [126, 164] on div "BOOTLE" at bounding box center [145, 165] width 123 height 18
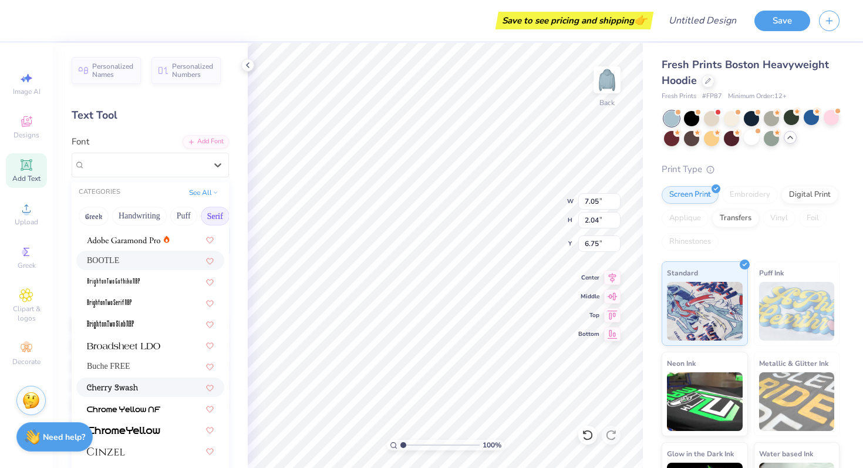
scroll to position [22, 0]
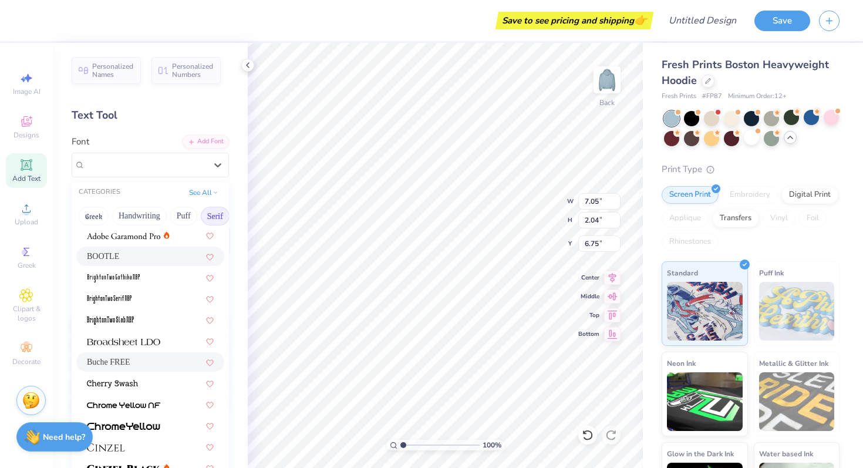
click at [143, 359] on div "Buche FREE" at bounding box center [150, 362] width 127 height 12
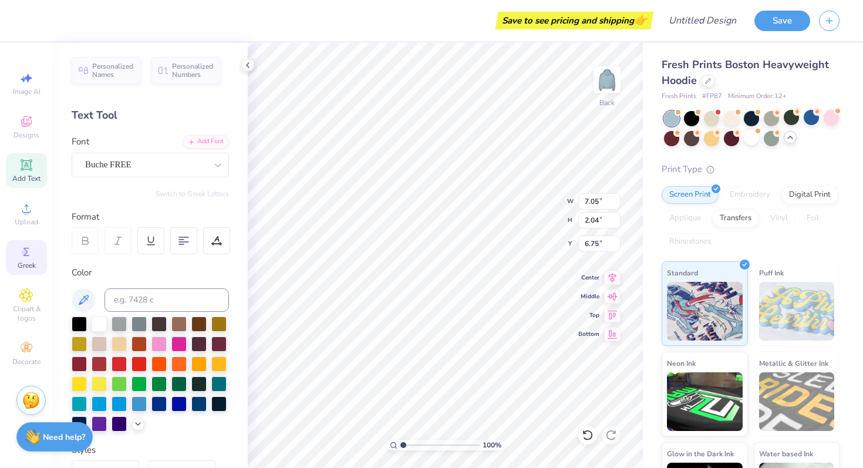
click at [26, 258] on icon at bounding box center [26, 252] width 14 height 14
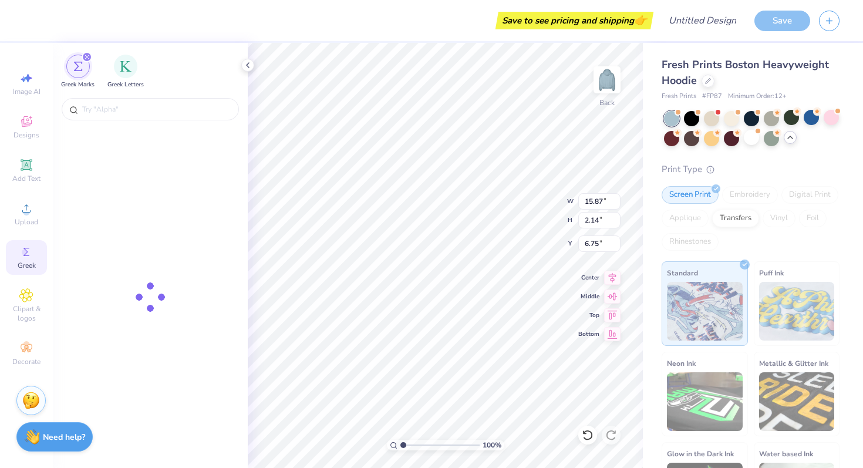
type input "15.87"
type input "2.14"
type input "6.70"
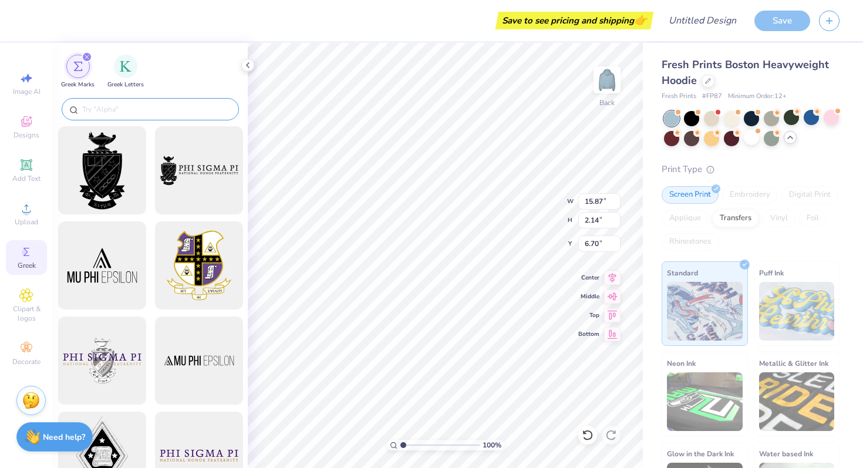
click at [134, 105] on input "text" at bounding box center [156, 109] width 150 height 12
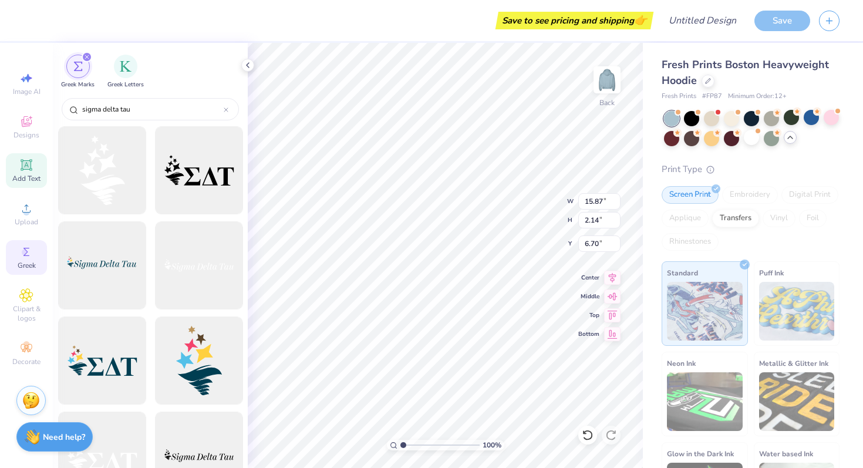
type input "sigma delta tau"
click at [24, 160] on icon at bounding box center [26, 165] width 14 height 14
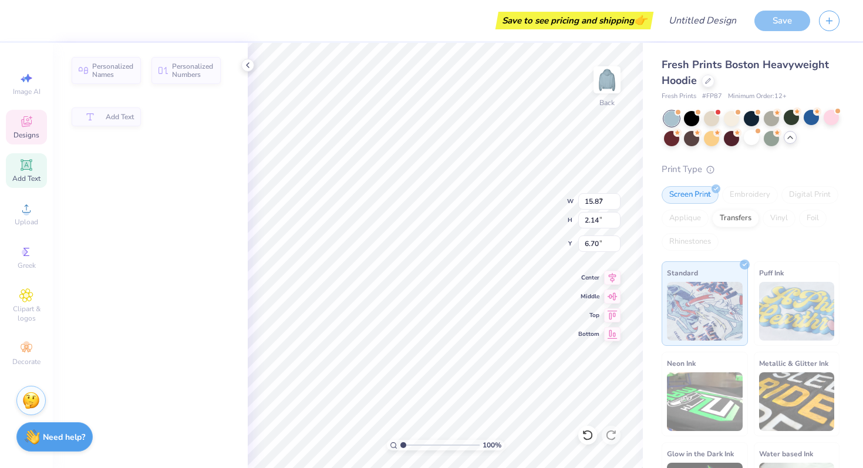
type input "7.05"
type input "2.04"
type input "5.73"
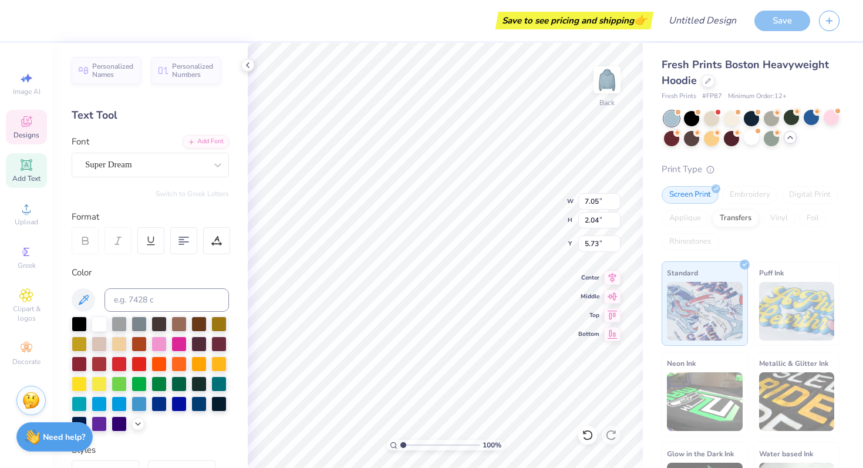
click at [25, 115] on icon at bounding box center [26, 122] width 14 height 14
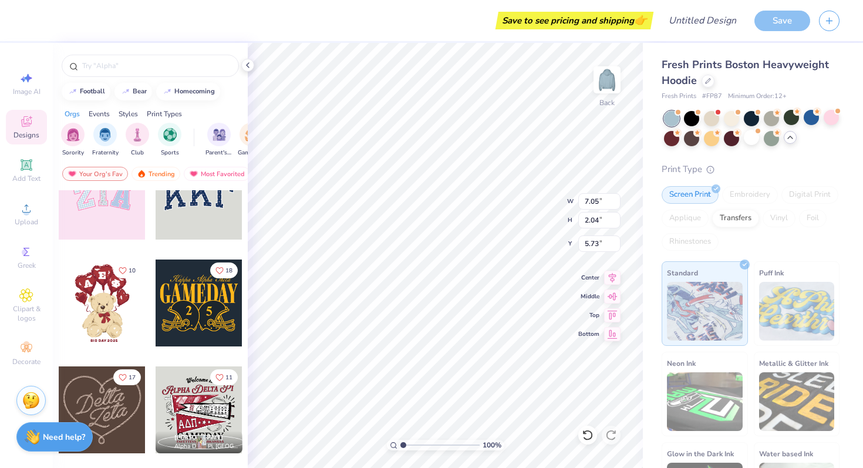
scroll to position [152, 0]
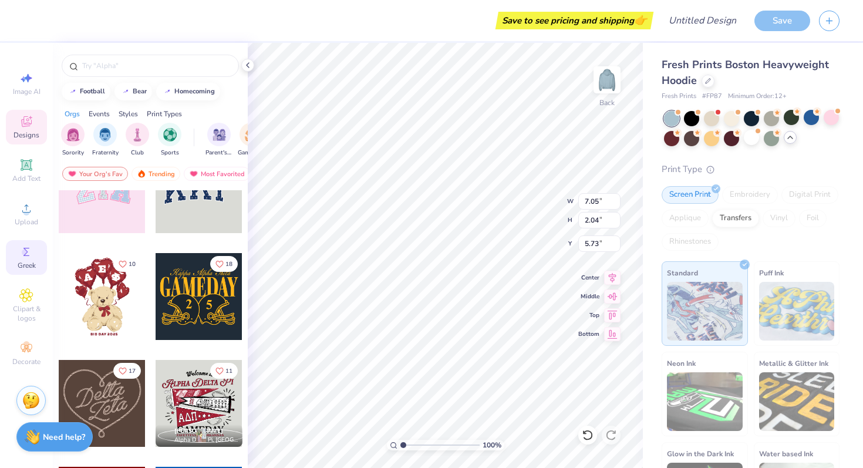
click at [31, 255] on icon at bounding box center [26, 252] width 14 height 14
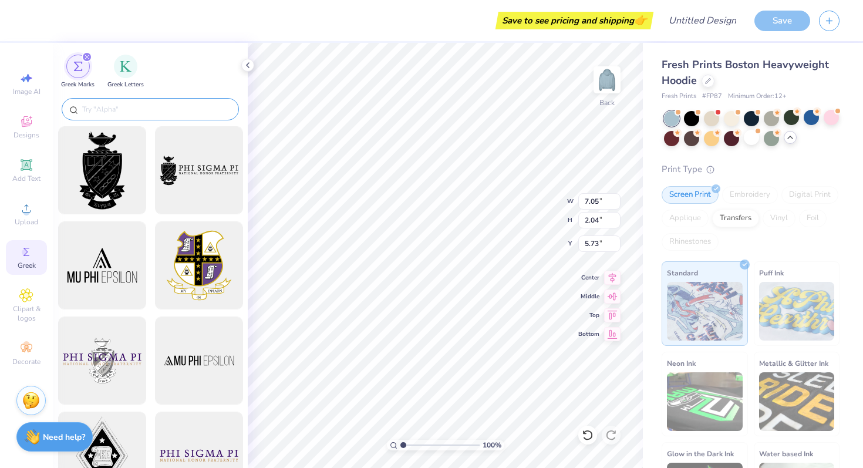
click at [156, 106] on input "text" at bounding box center [156, 109] width 150 height 12
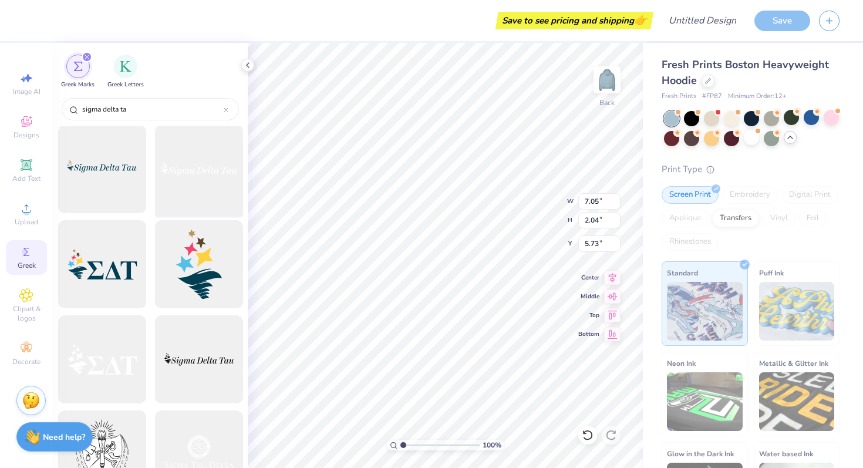
scroll to position [97, 0]
type input "sigma delta ta"
click at [115, 370] on div at bounding box center [101, 358] width 97 height 97
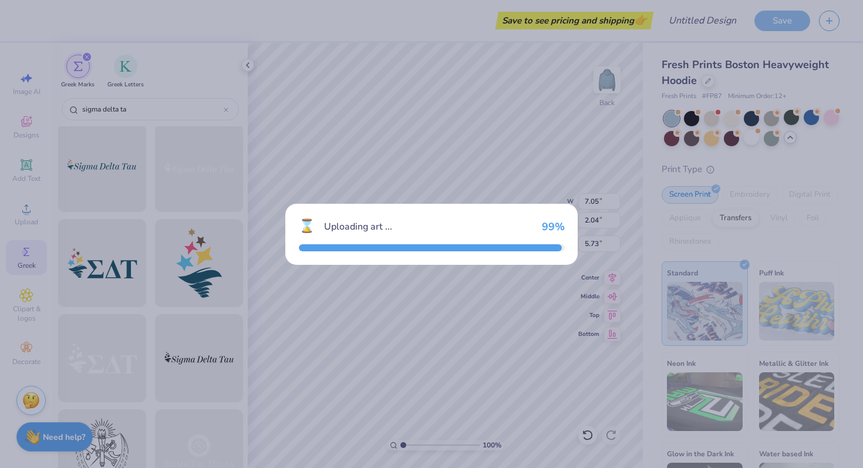
type input "15.00"
type input "6.55"
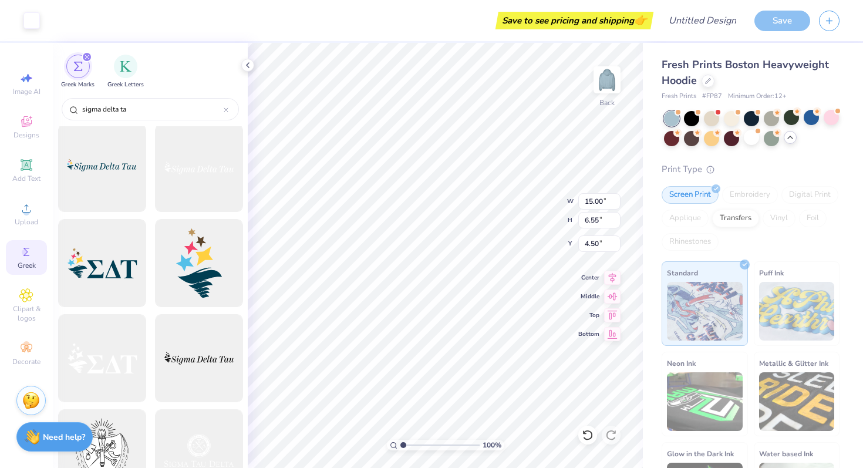
type input "5.73"
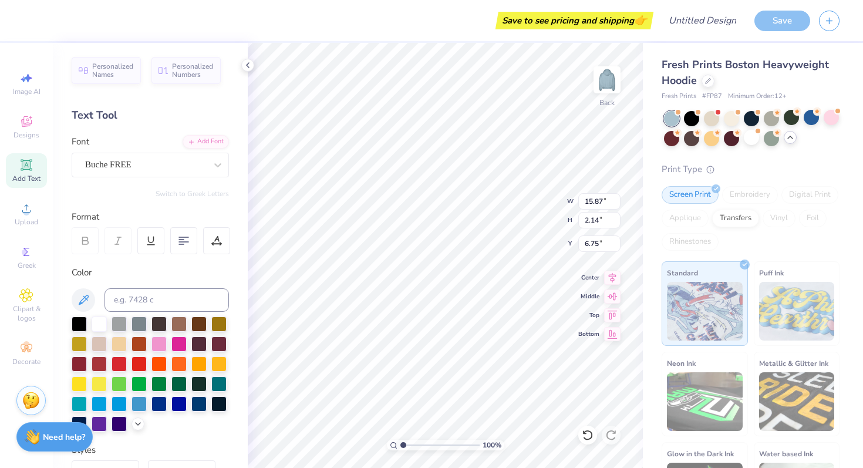
type input "6.06"
type input "0.82"
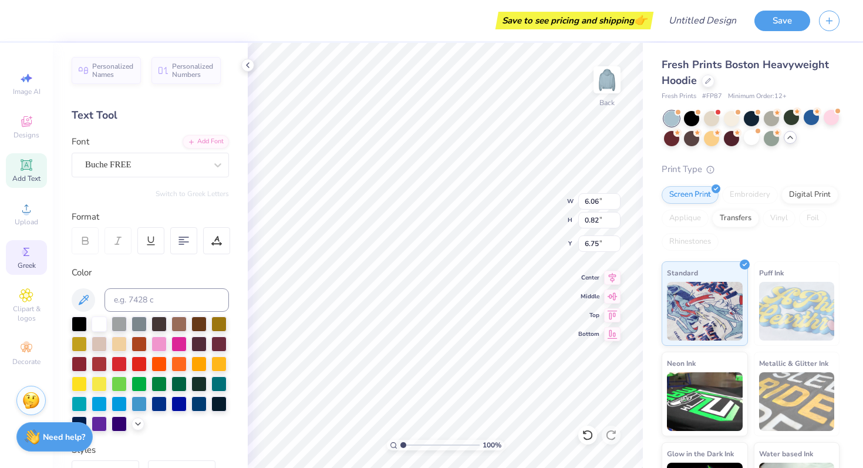
click at [23, 250] on circle at bounding box center [25, 252] width 6 height 6
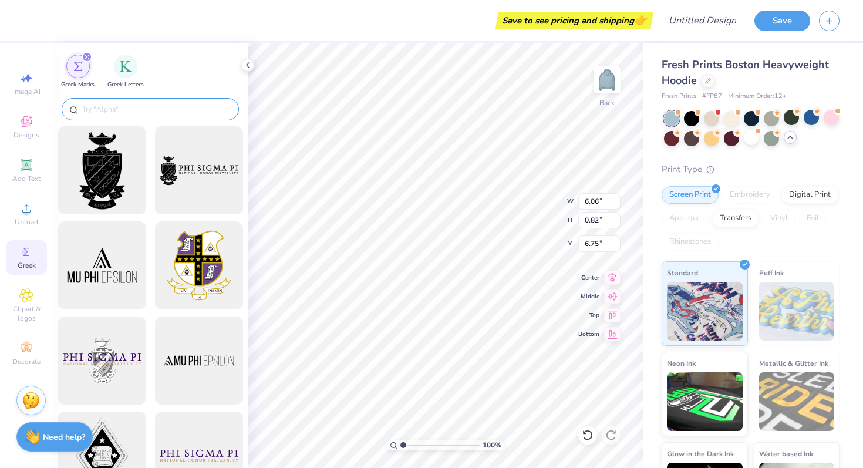
click at [137, 102] on div at bounding box center [150, 109] width 177 height 22
click at [137, 108] on input "text" at bounding box center [156, 109] width 150 height 12
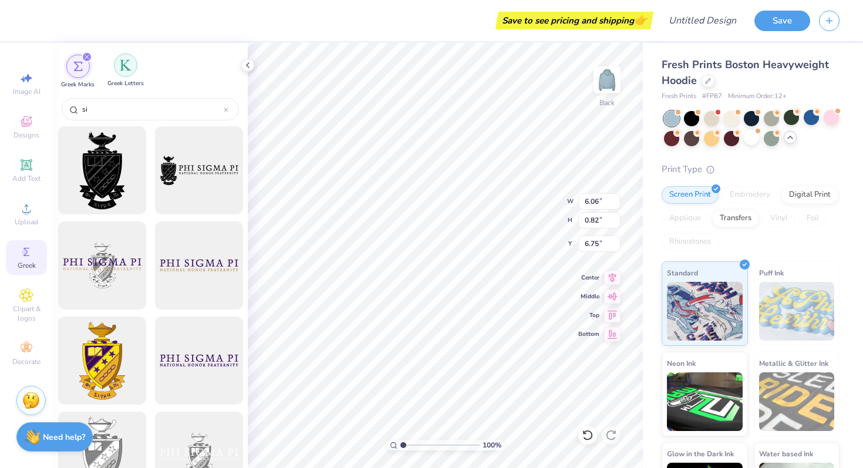
type input "si"
click at [119, 65] on div "filter for Greek Letters" at bounding box center [125, 64] width 23 height 23
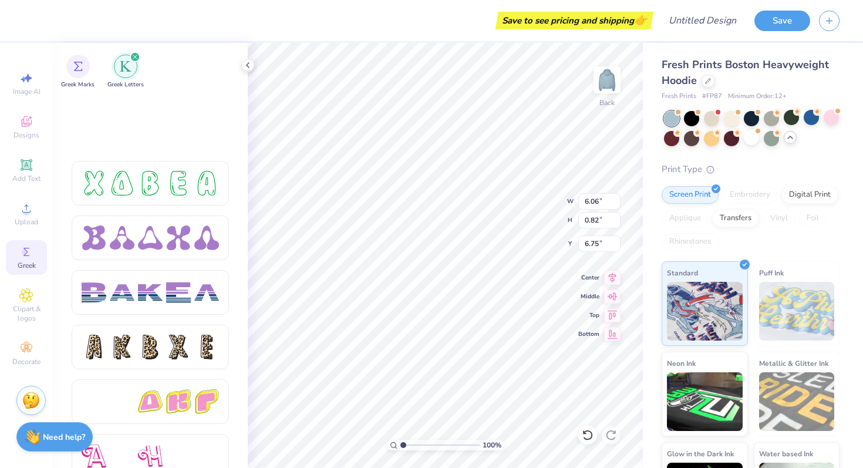
scroll to position [1974, 0]
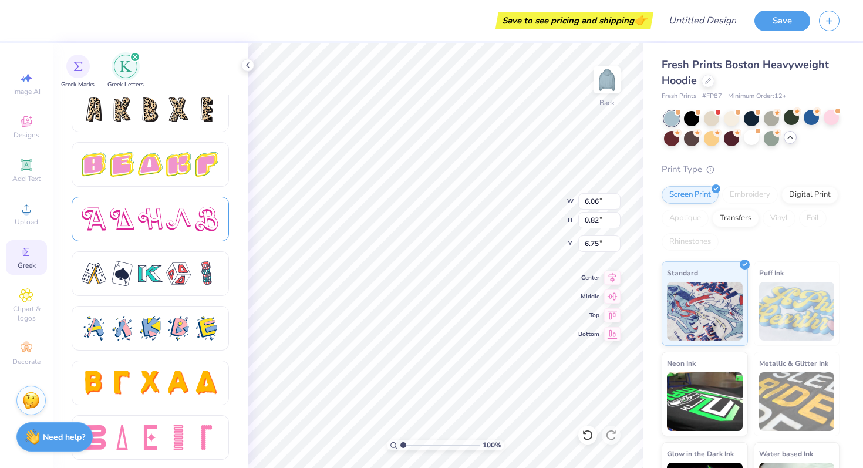
click at [164, 220] on div at bounding box center [150, 219] width 137 height 25
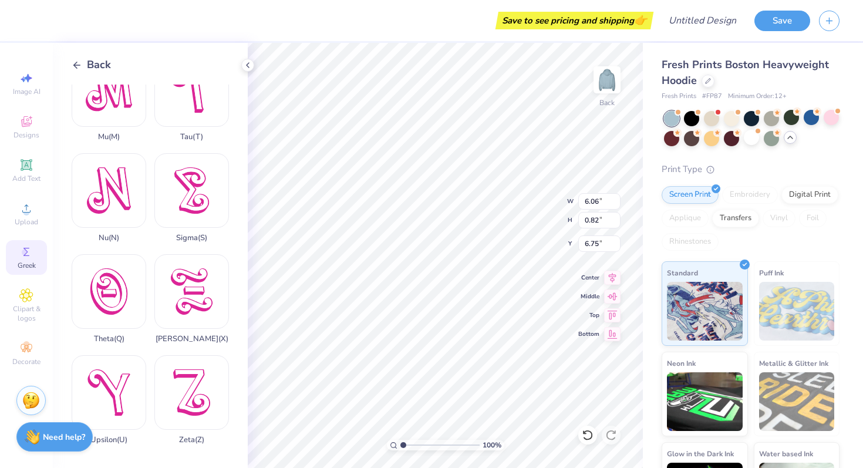
scroll to position [840, 0]
click at [21, 265] on span "Greek" at bounding box center [27, 265] width 18 height 9
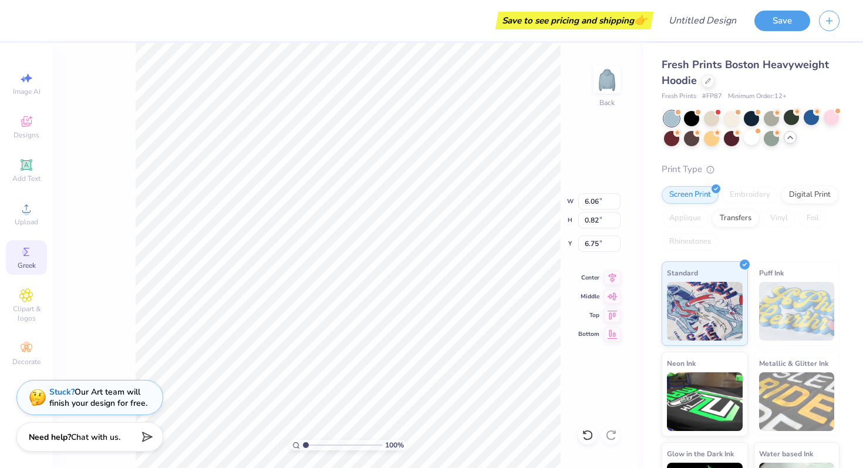
click at [19, 246] on div "Greek" at bounding box center [26, 257] width 41 height 35
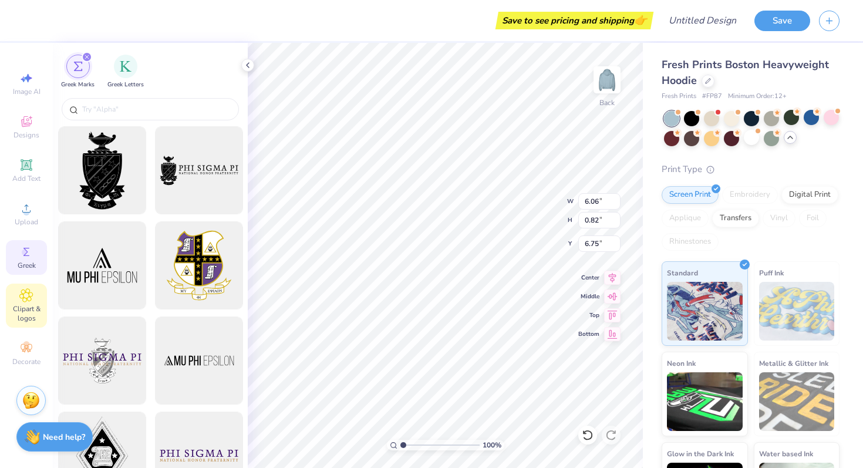
click at [30, 304] on span "Clipart & logos" at bounding box center [26, 313] width 41 height 19
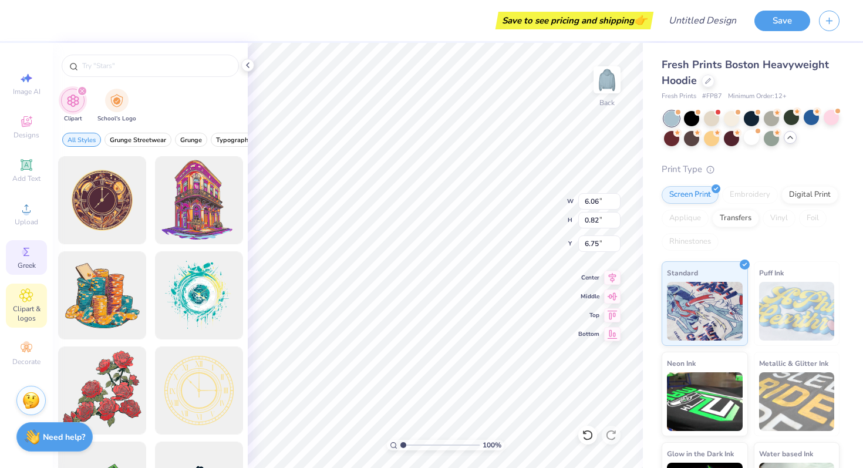
click at [24, 252] on circle at bounding box center [25, 252] width 6 height 6
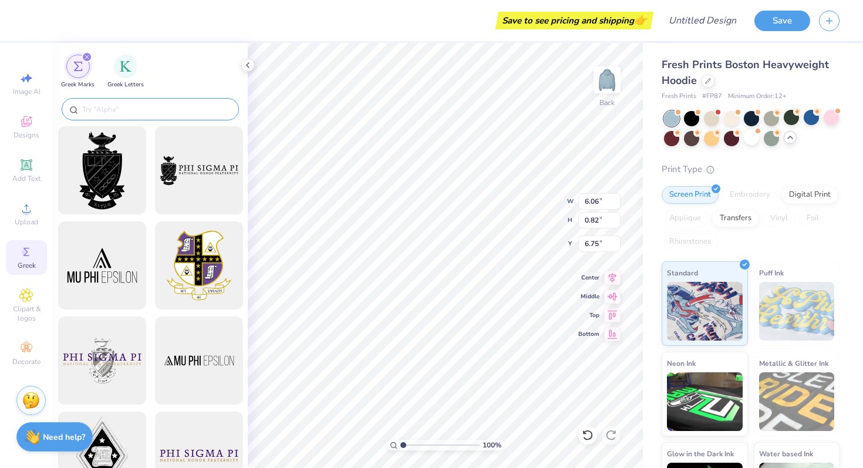
click at [154, 104] on input "text" at bounding box center [156, 109] width 150 height 12
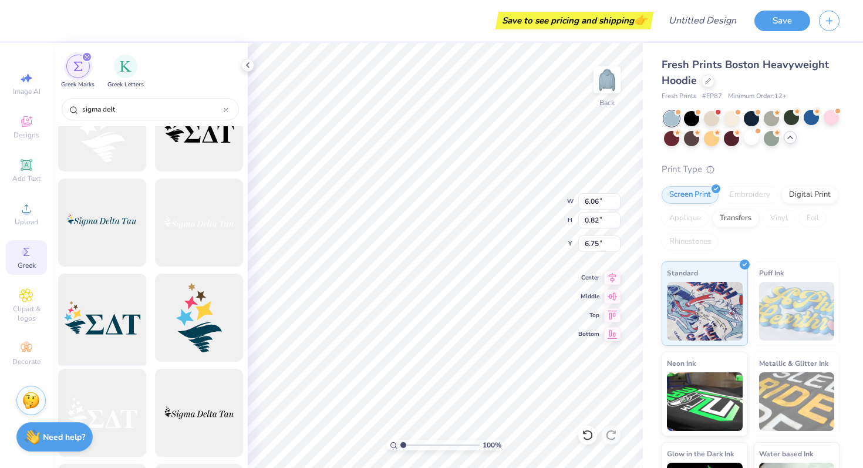
scroll to position [46, 0]
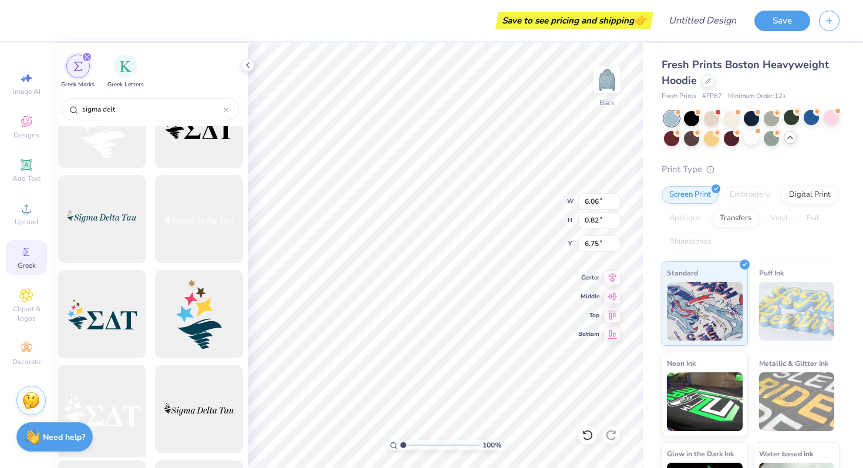
type input "sigma delt"
click at [115, 408] on div at bounding box center [101, 409] width 97 height 97
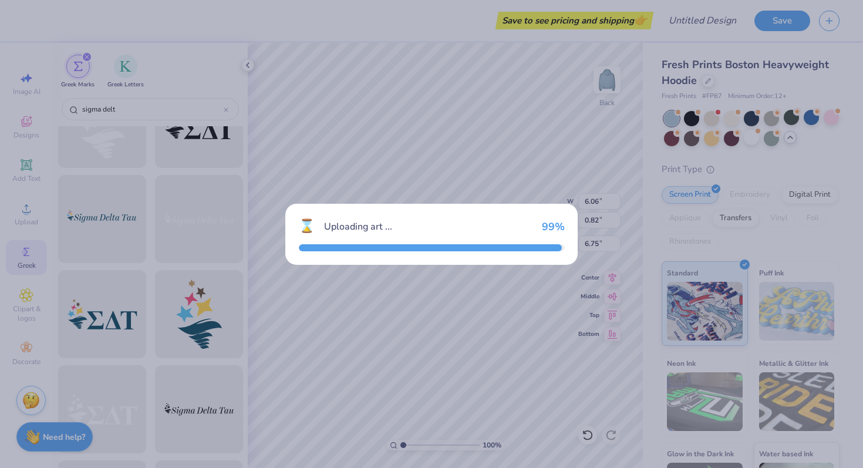
type input "15.00"
type input "6.55"
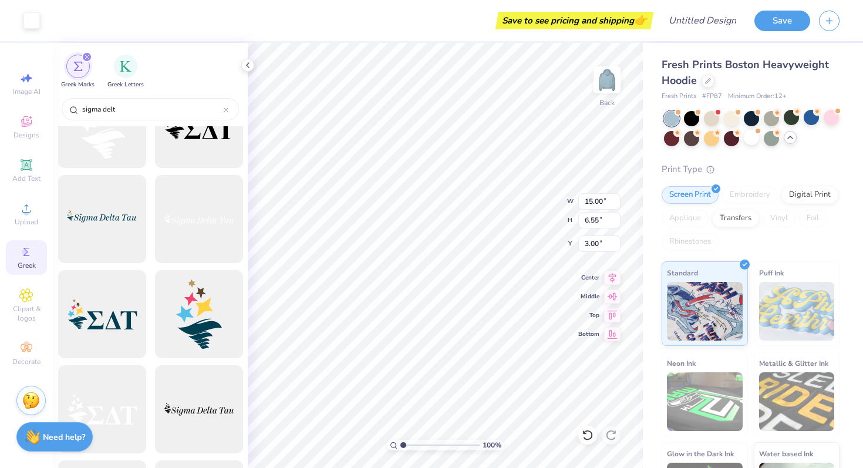
type input "4.29"
type input "6.40"
type input "2.80"
type input "7.16"
type input "4.23"
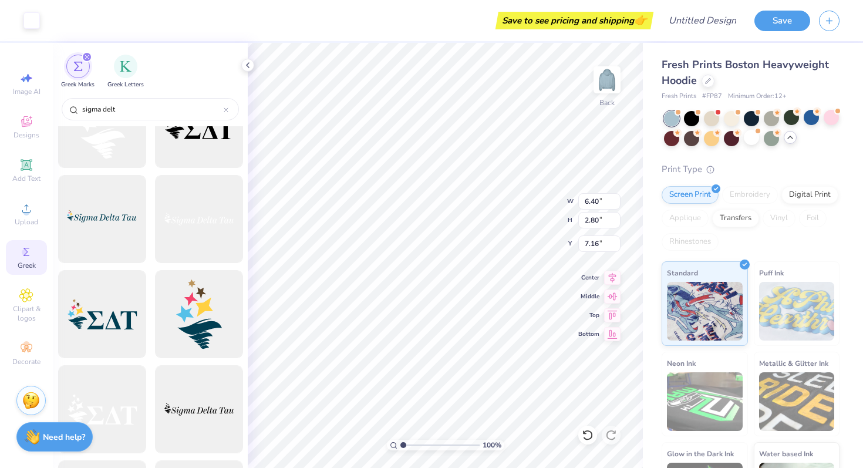
type input "1.85"
type input "9.65"
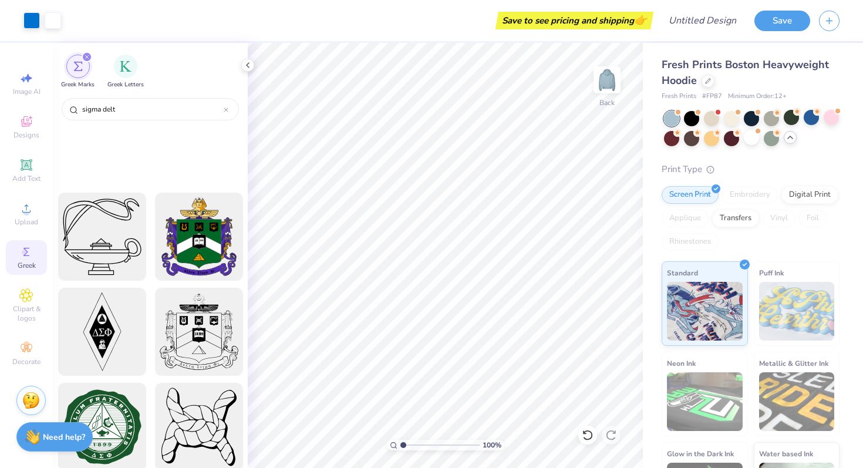
scroll to position [2607, 0]
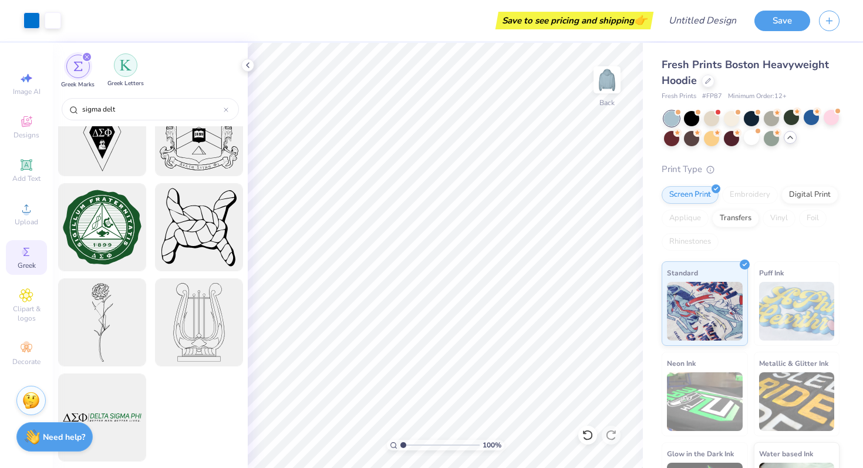
click at [120, 69] on img "filter for Greek Letters" at bounding box center [126, 65] width 12 height 12
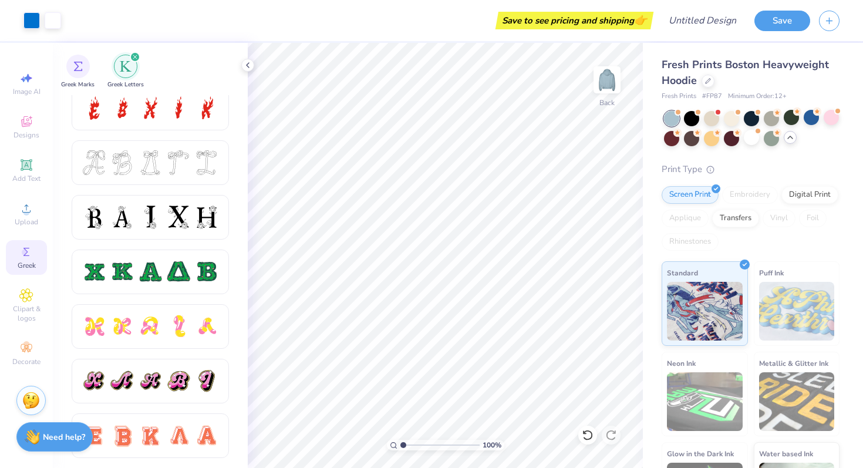
scroll to position [0, 0]
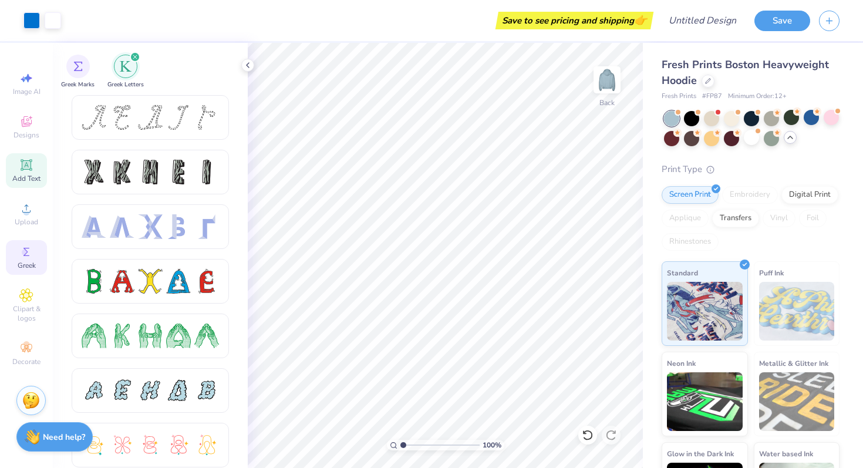
click at [25, 174] on span "Add Text" at bounding box center [26, 178] width 28 height 9
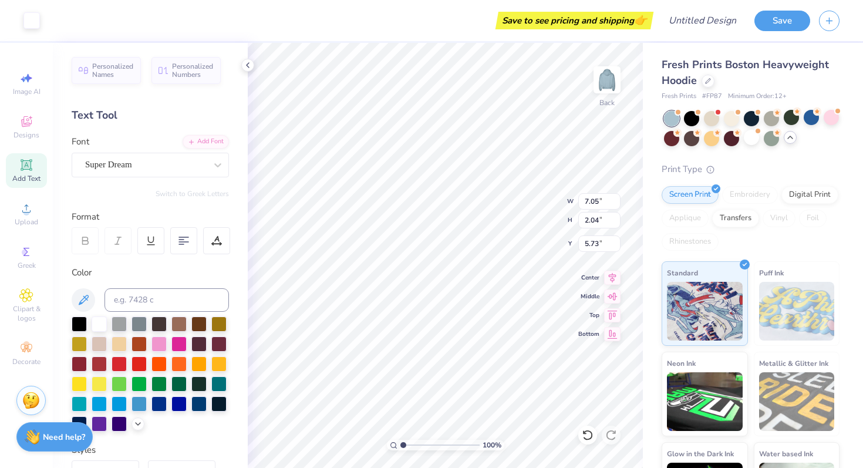
type input "9.06"
type textarea "TXT"
click at [210, 156] on div at bounding box center [217, 164] width 21 height 21
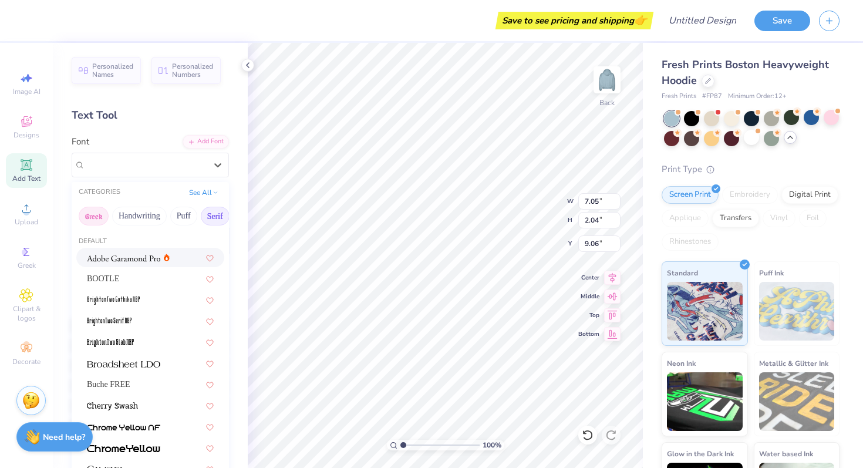
click at [93, 216] on button "Greek" at bounding box center [94, 216] width 30 height 19
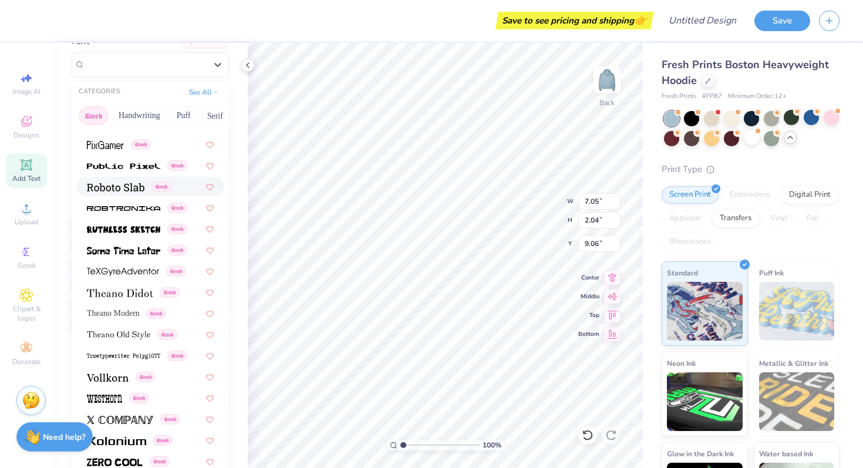
scroll to position [143, 0]
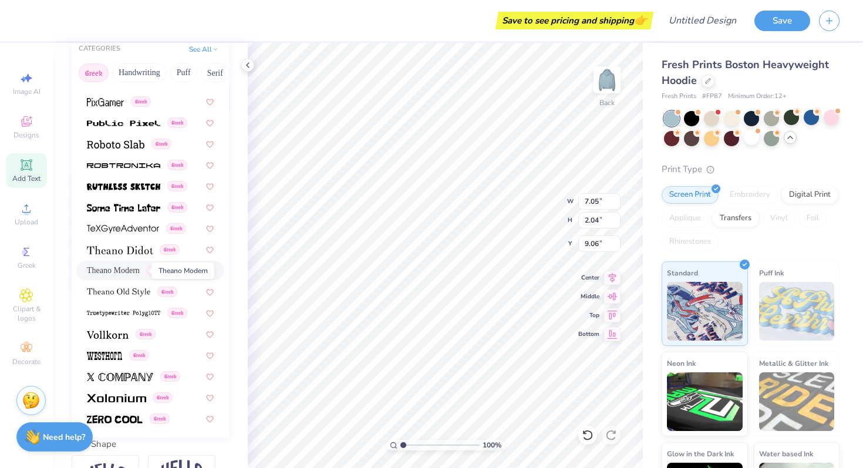
click at [134, 271] on span "Theano Modern" at bounding box center [113, 270] width 53 height 12
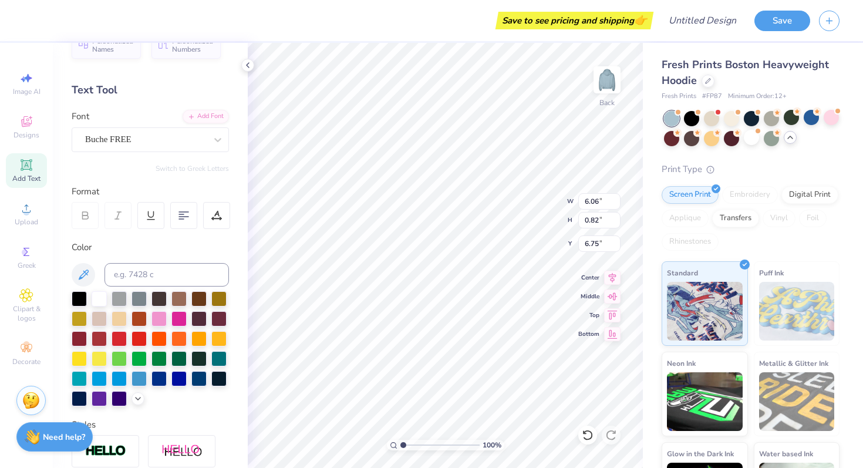
scroll to position [0, 2]
paste textarea
type textarea "All You Can"
